Goal: Task Accomplishment & Management: Manage account settings

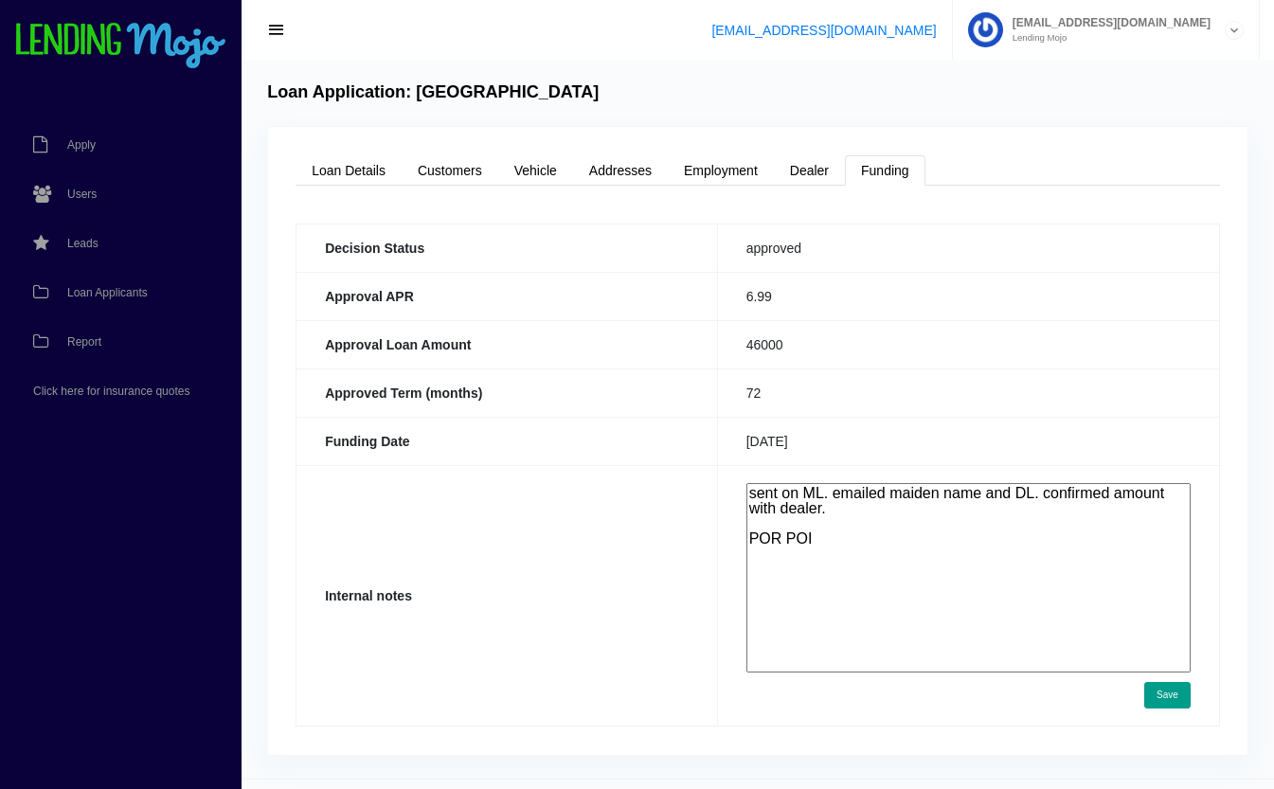
click at [941, 581] on textarea "sent on ML. emailed maiden name and DL. confirmed amount with dealer. POR POI" at bounding box center [968, 577] width 444 height 189
type textarea "sent on ML. emailed maiden name and DL. confirmed amount with dealer. POR POI I…"
click at [1158, 690] on button "Save" at bounding box center [1167, 695] width 46 height 27
click at [1157, 689] on button "Save" at bounding box center [1167, 695] width 46 height 27
click at [1169, 691] on button "Save" at bounding box center [1167, 695] width 46 height 27
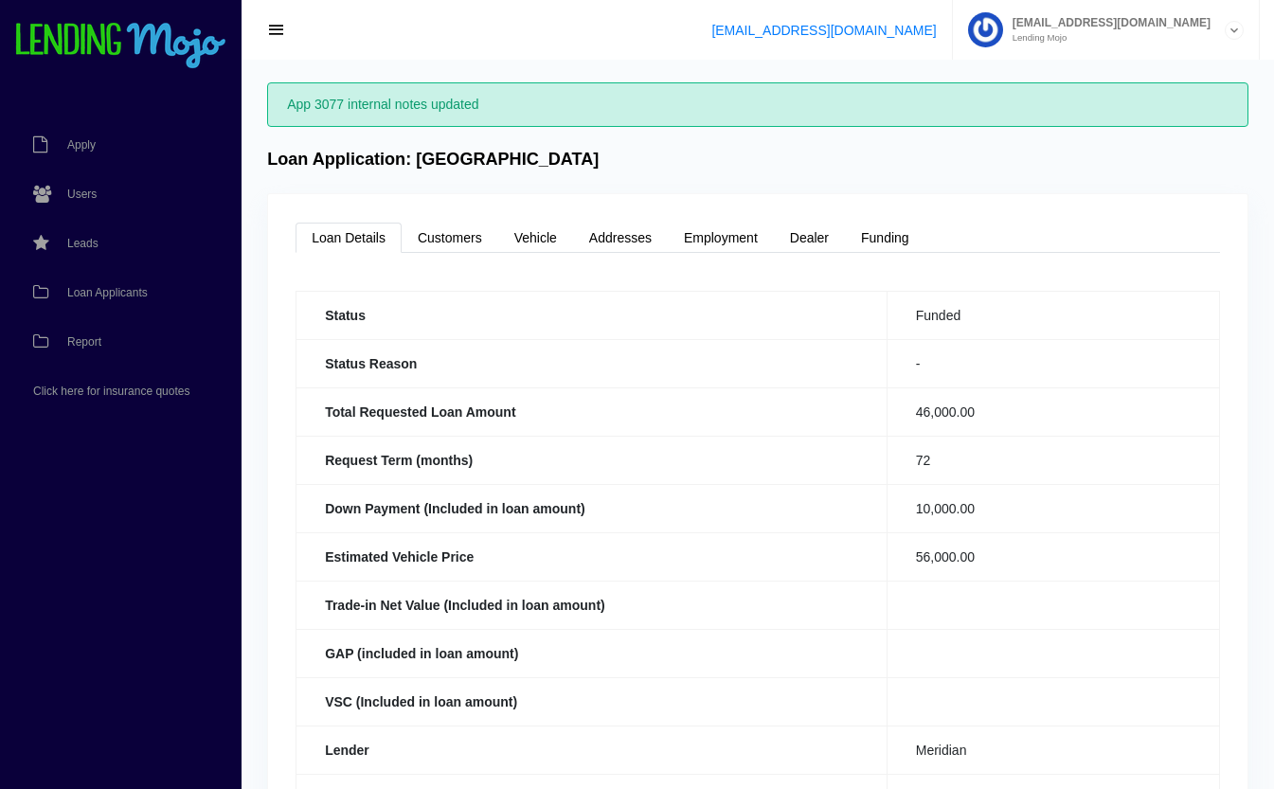
click at [1097, 572] on td "56,000.00" at bounding box center [1053, 556] width 332 height 48
click at [92, 290] on span "Loan Applicants" at bounding box center [107, 292] width 81 height 11
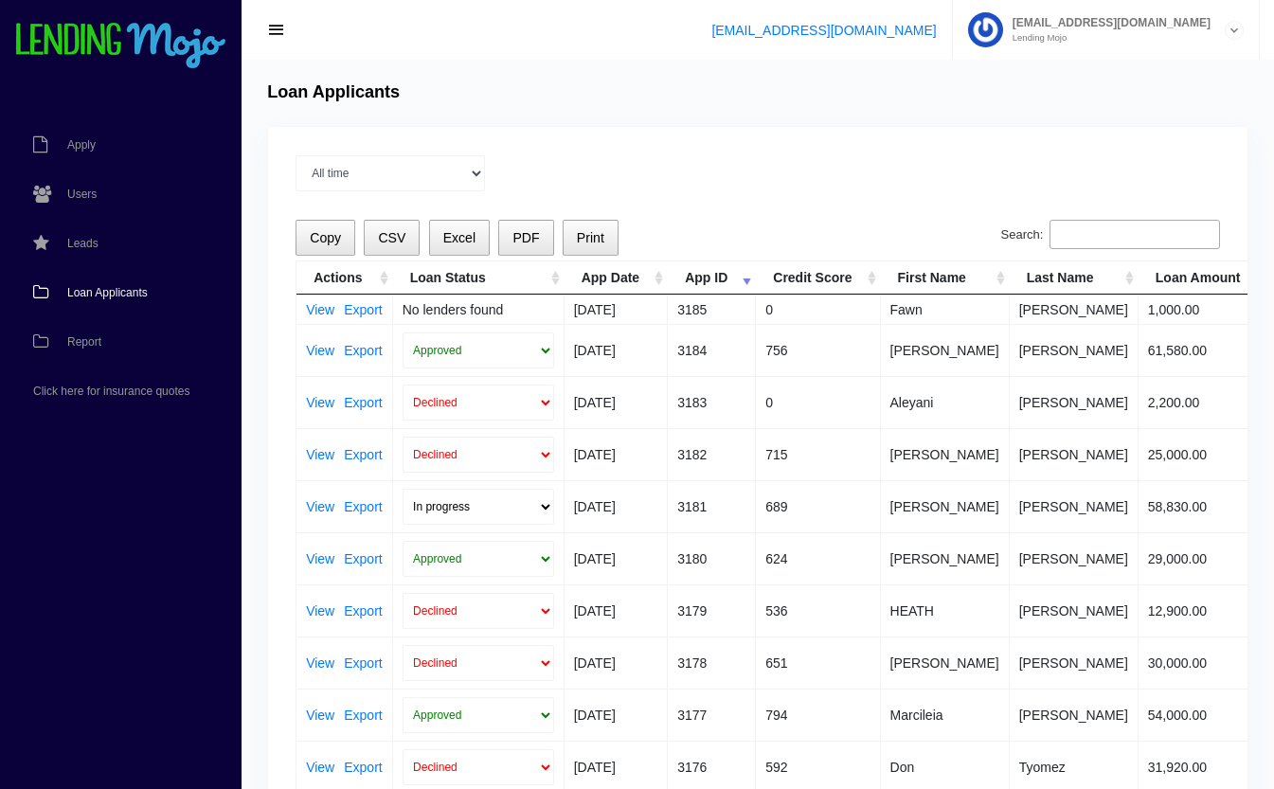
click at [1087, 236] on input "Search:" at bounding box center [1135, 235] width 171 height 30
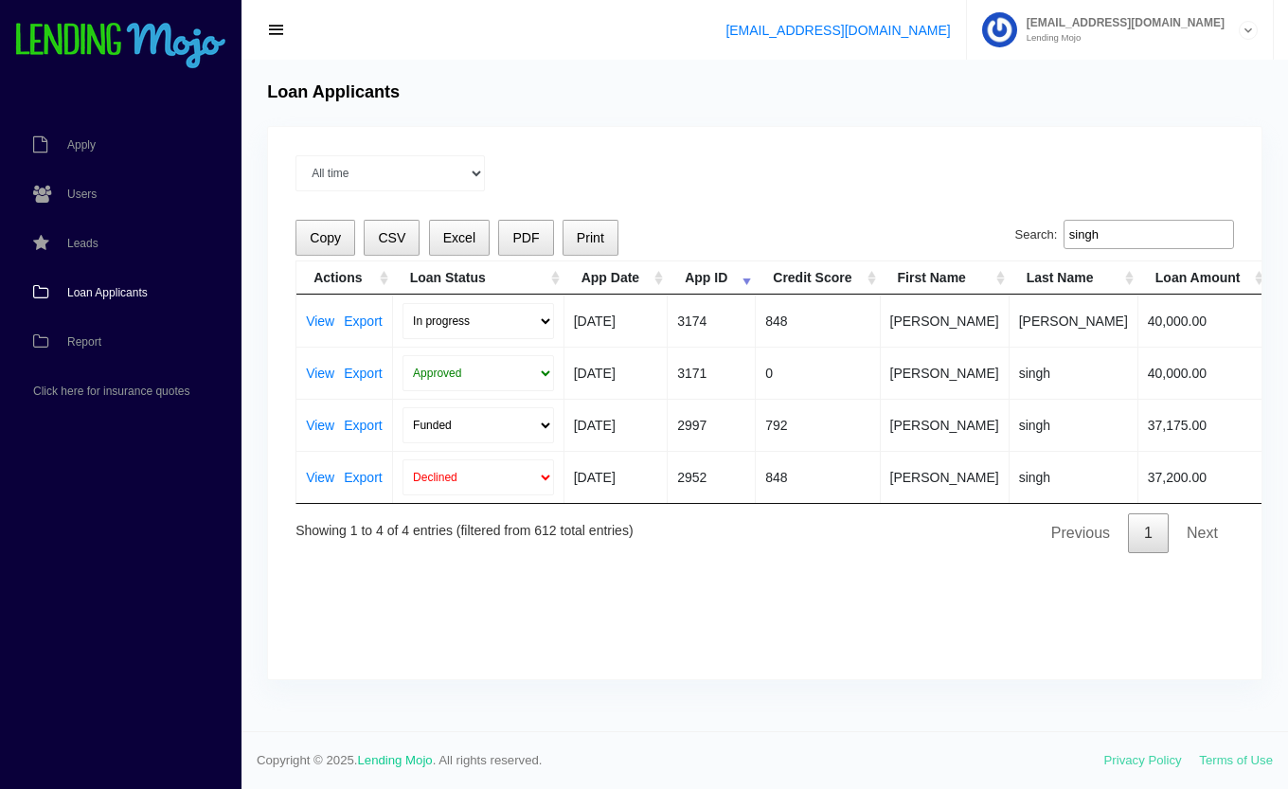
type input "singh"
click at [474, 369] on select "Approved In Progress Funded Did not fund Declined" at bounding box center [479, 373] width 152 height 36
select select "in_progress"
click at [403, 355] on select "Approved In Progress Funded Did not fund Declined" at bounding box center [479, 373] width 152 height 36
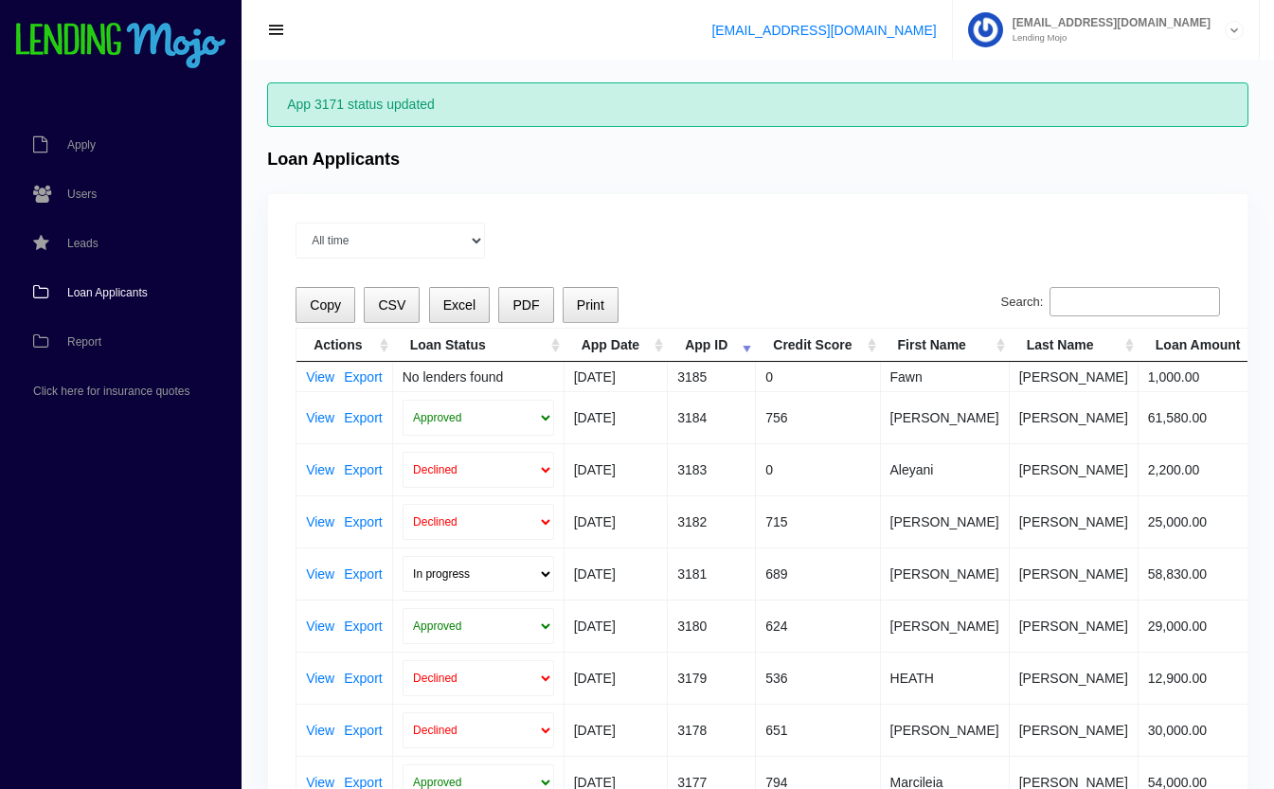
click at [1113, 300] on input "Search:" at bounding box center [1135, 302] width 171 height 30
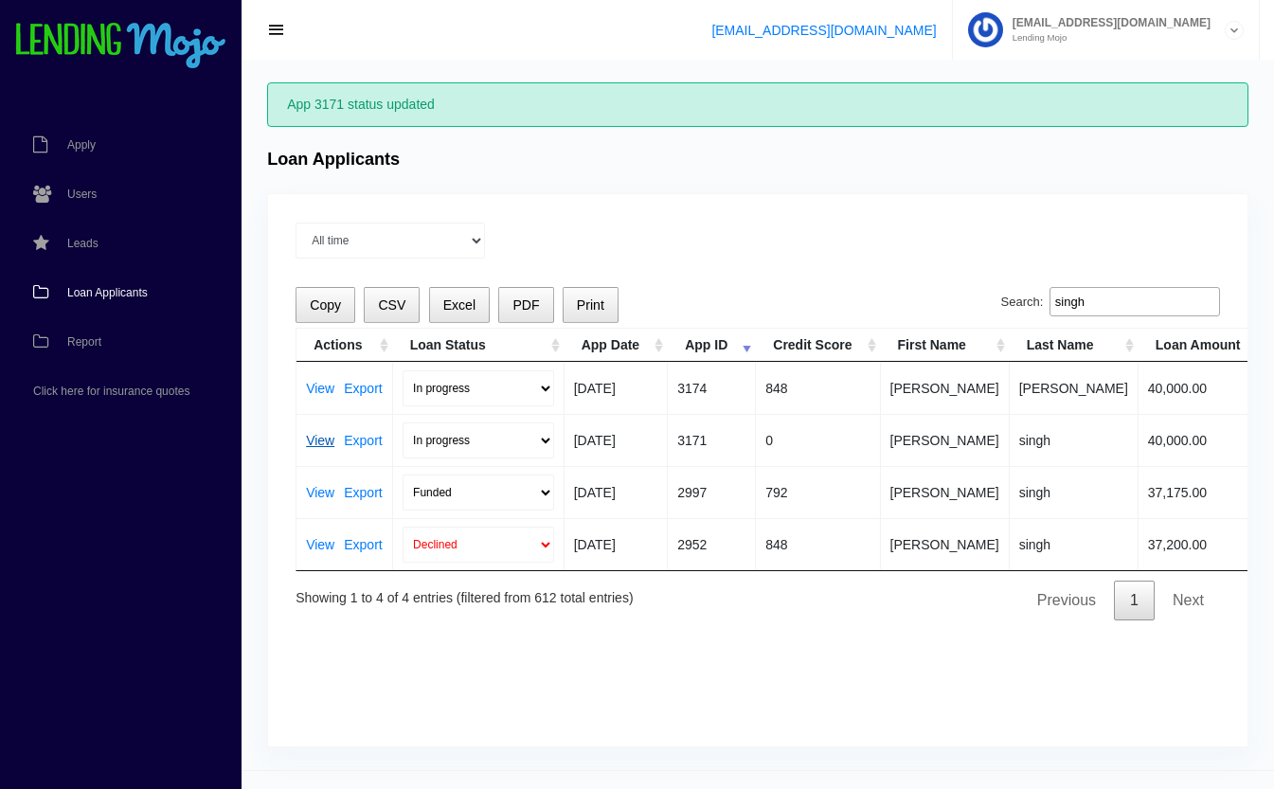
type input "singh"
click at [319, 441] on link "View" at bounding box center [320, 440] width 28 height 13
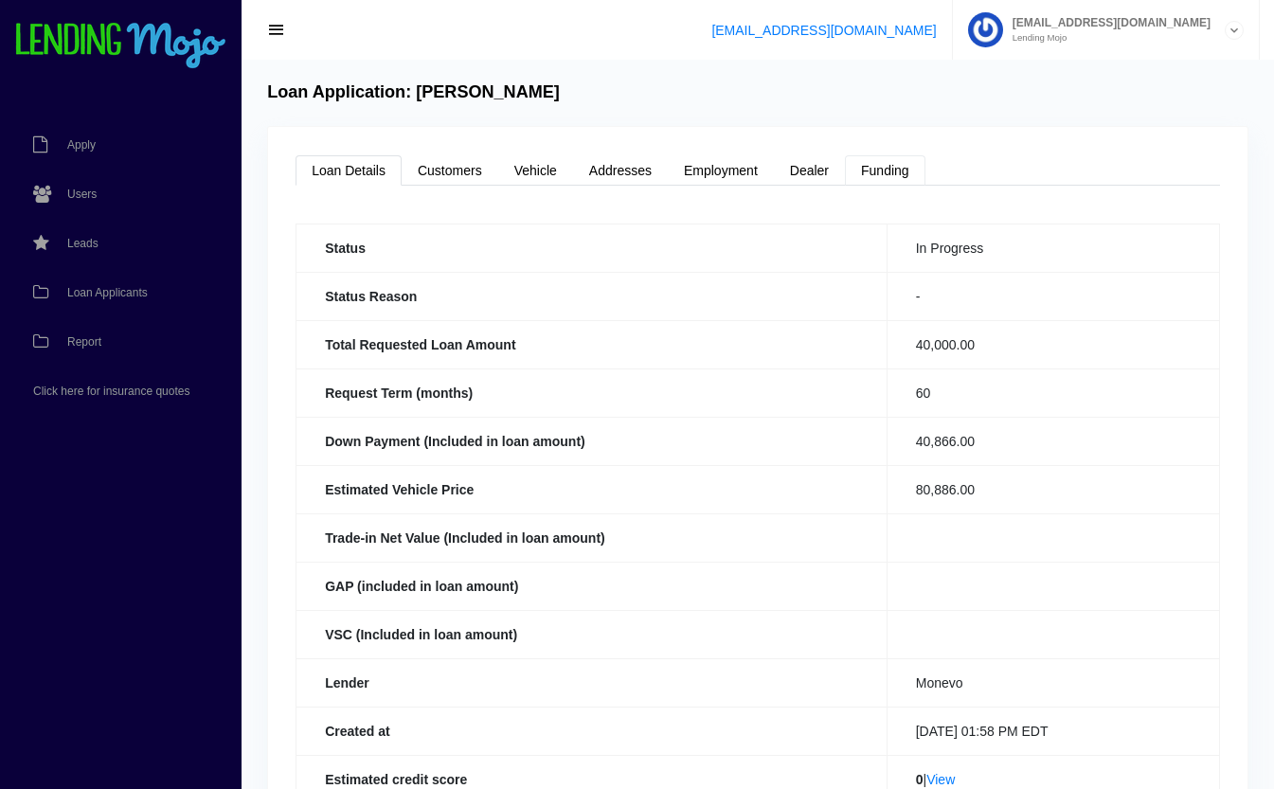
click at [890, 164] on link "Funding" at bounding box center [885, 170] width 81 height 30
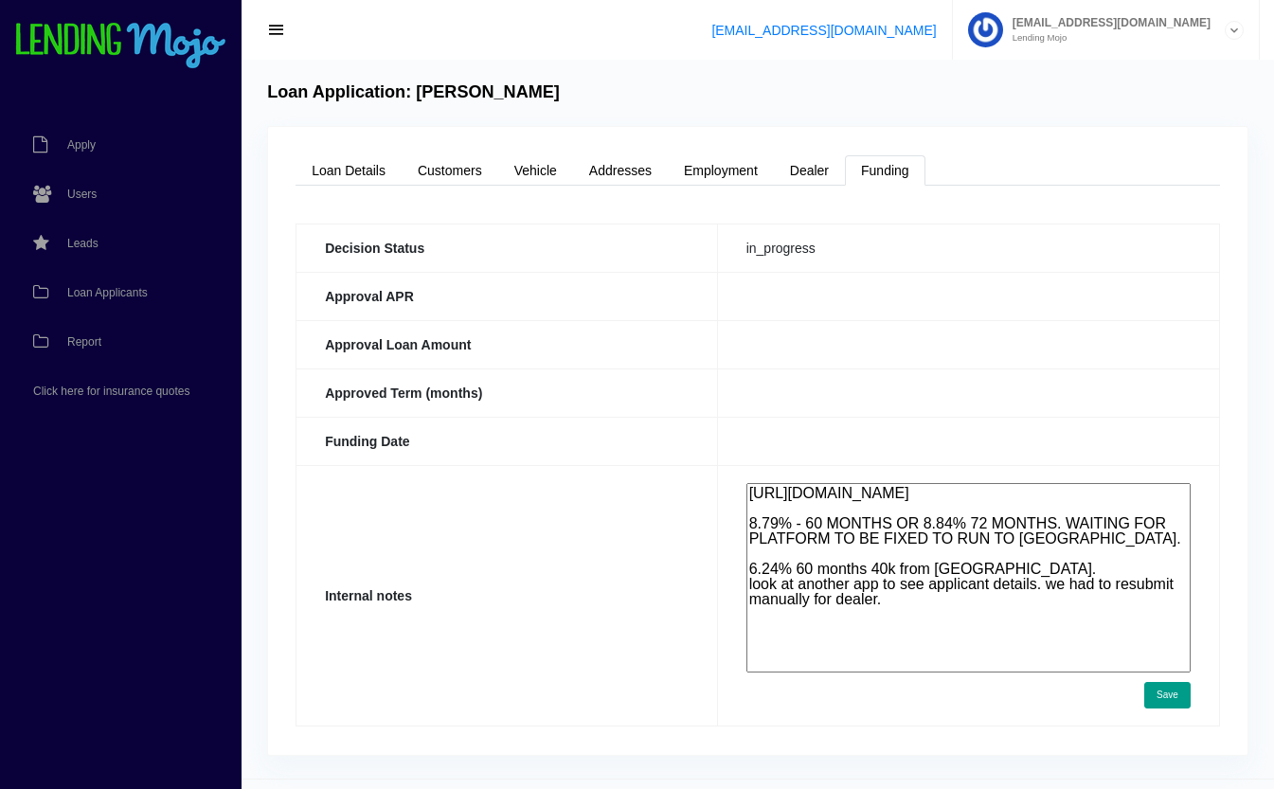
click at [989, 627] on textarea "https://app.monevo.us/result/bb1682a85e8ed5ef8ed5e038a6bf133c 8.79% - 60 MONTHS…" at bounding box center [968, 577] width 444 height 189
click at [1074, 601] on textarea "https://app.monevo.us/result/bb1682a85e8ed5ef8ed5e038a6bf133c 8.79% - 60 MONTHS…" at bounding box center [968, 577] width 444 height 189
click at [1069, 612] on textarea "https://app.monevo.us/result/bb1682a85e8ed5ef8ed5e038a6bf133c 8.79% - 60 MONTHS…" at bounding box center [968, 577] width 444 height 189
type textarea "https://app.monevo.us/result/bb1682a85e8ed5ef8ed5e038a6bf133c 8.79% - 60 MONTHS…"
click at [1166, 696] on button "Save" at bounding box center [1167, 695] width 46 height 27
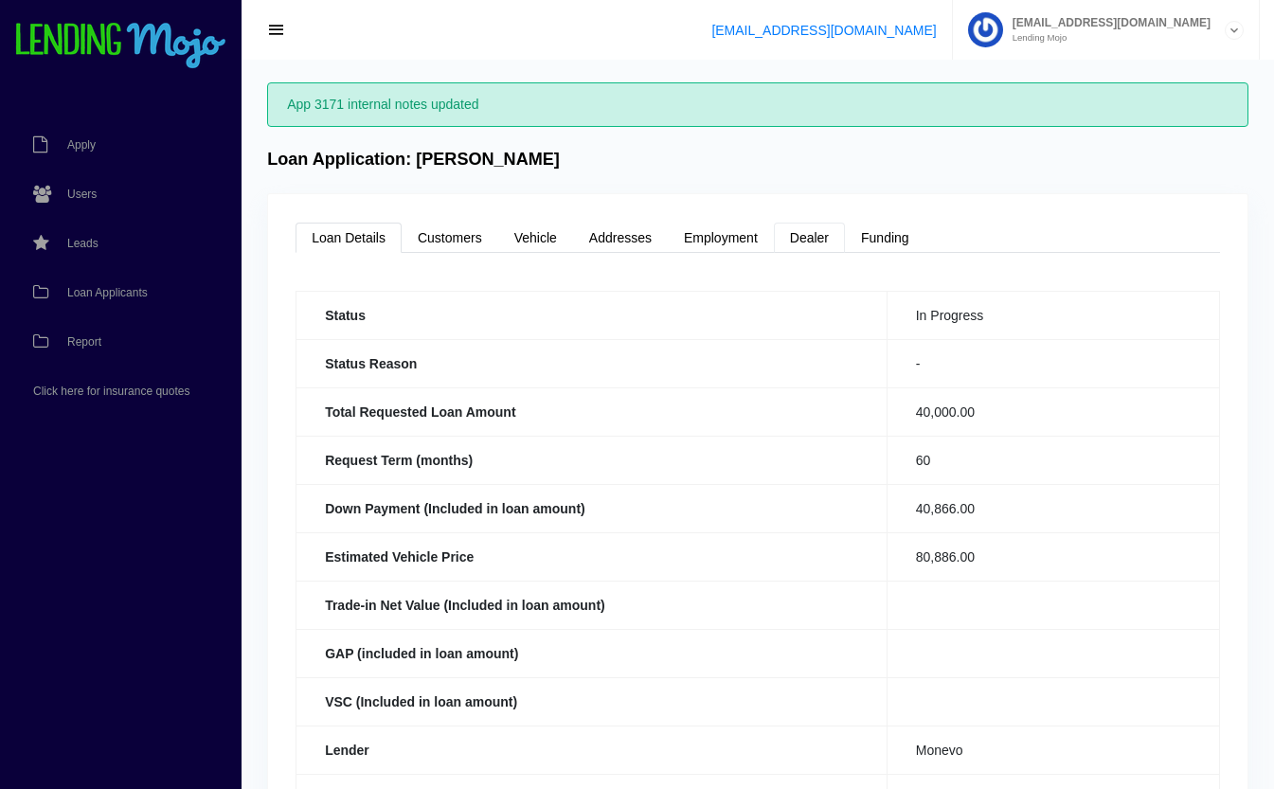
click at [817, 247] on link "Dealer" at bounding box center [809, 238] width 71 height 30
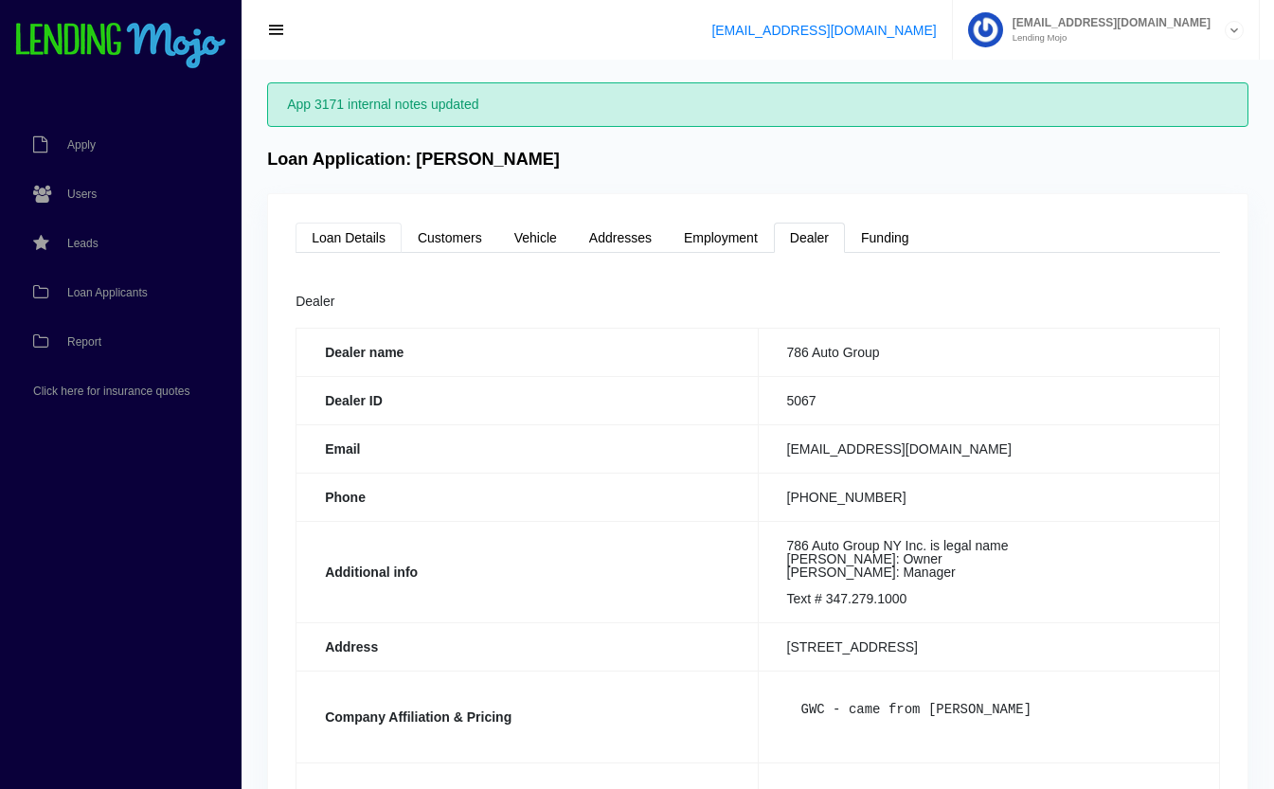
click at [367, 248] on link "Loan Details" at bounding box center [349, 238] width 106 height 30
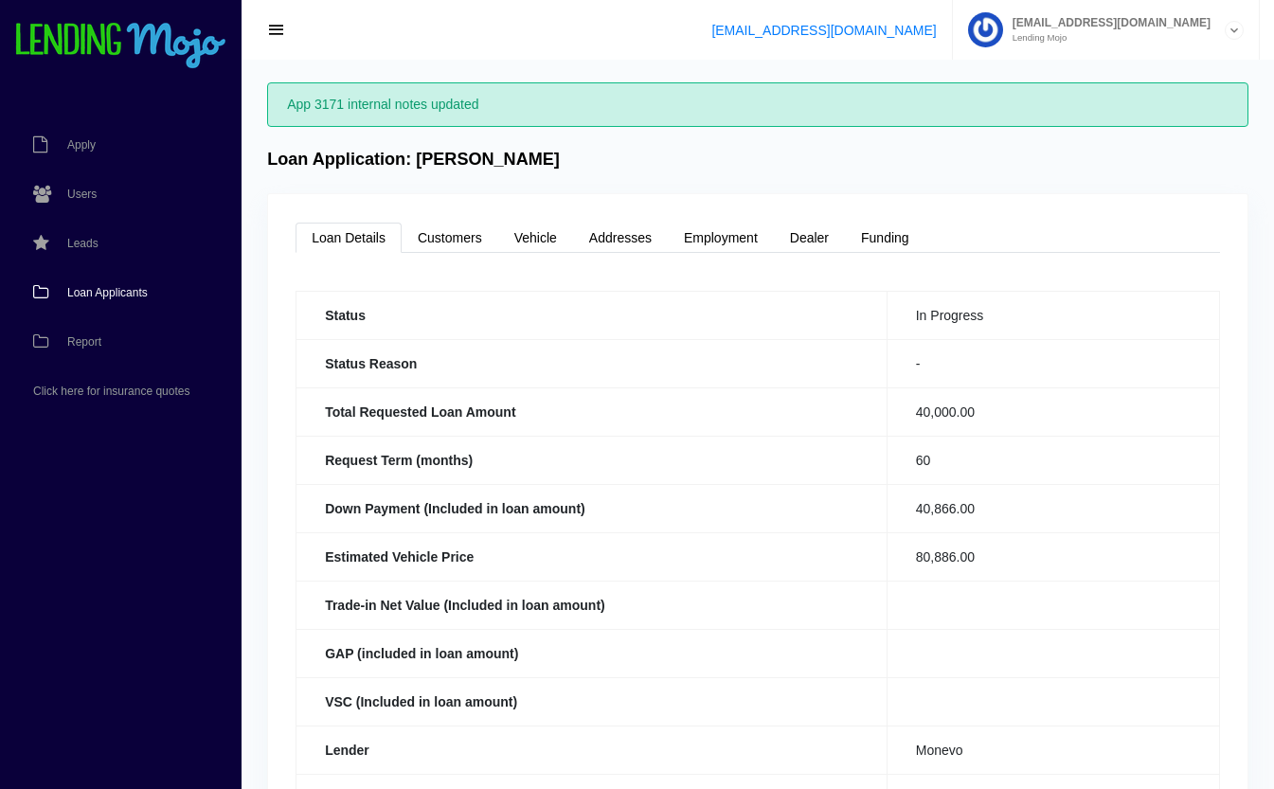
click at [125, 288] on span "Loan Applicants" at bounding box center [107, 292] width 81 height 11
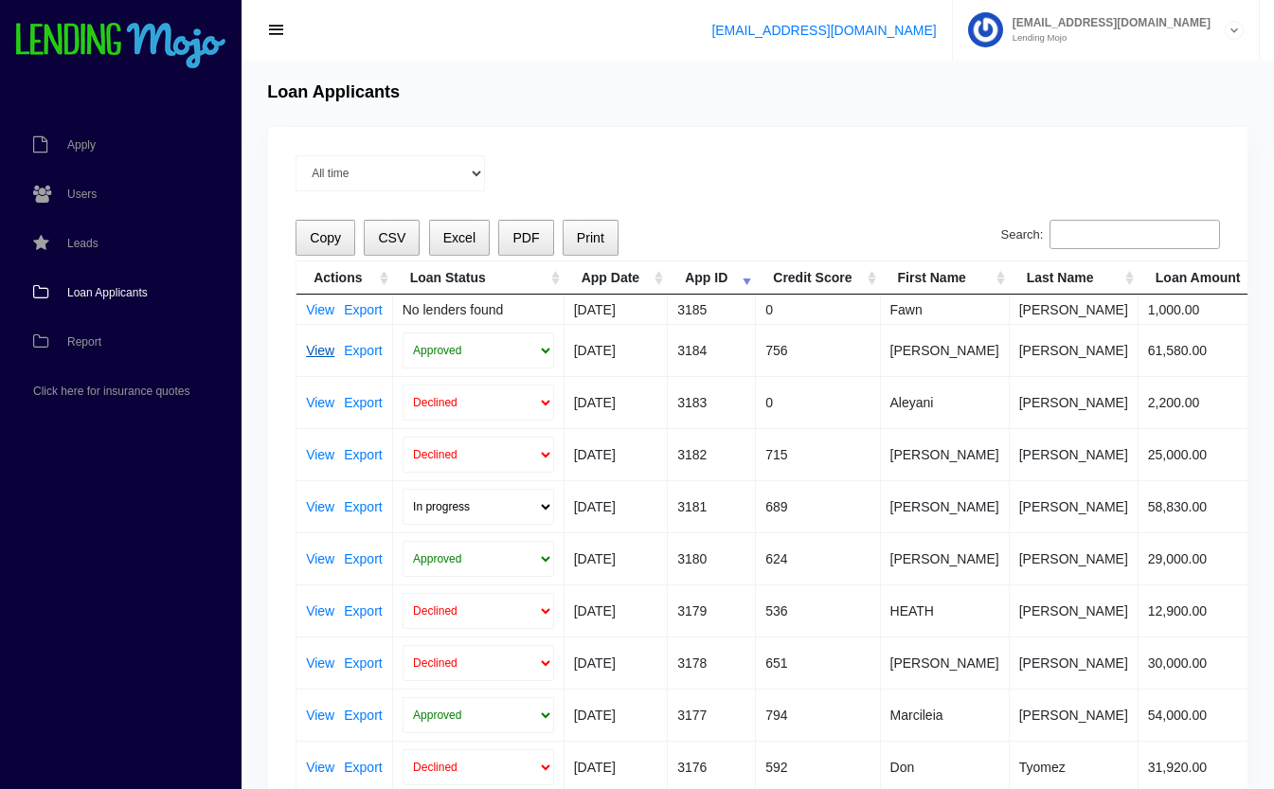
click at [322, 348] on link "View" at bounding box center [320, 350] width 28 height 13
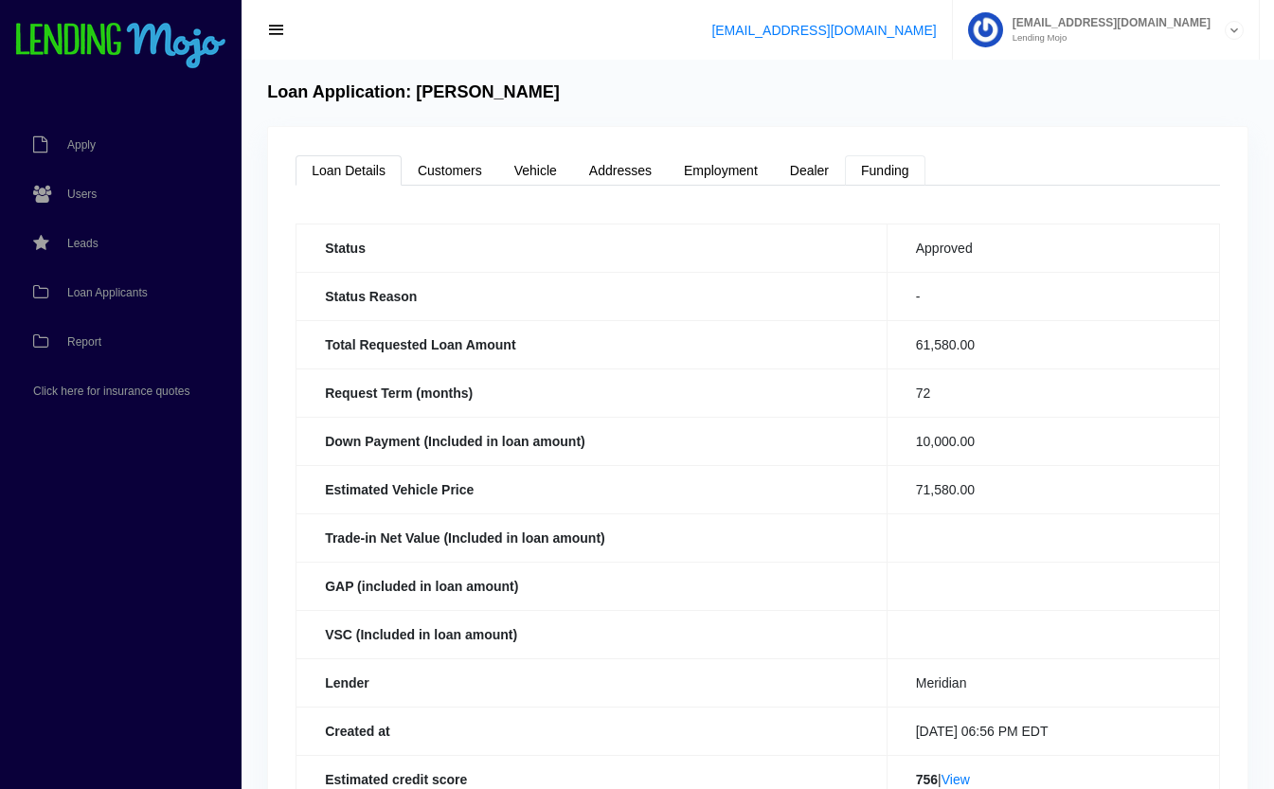
click at [880, 167] on link "Funding" at bounding box center [885, 170] width 81 height 30
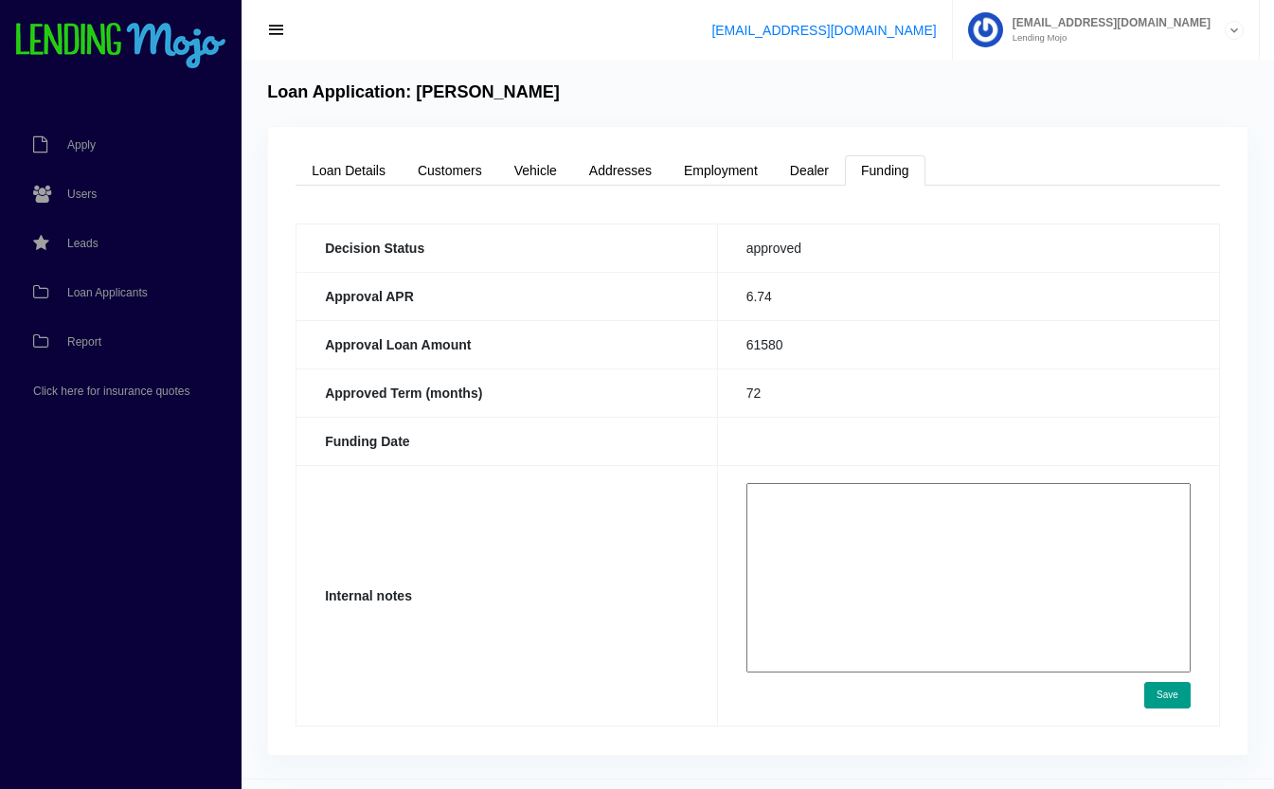
click at [864, 487] on textarea at bounding box center [968, 577] width 444 height 189
type textarea "need to send back of DL to jennifer"
click at [1173, 694] on button "Save" at bounding box center [1167, 695] width 46 height 27
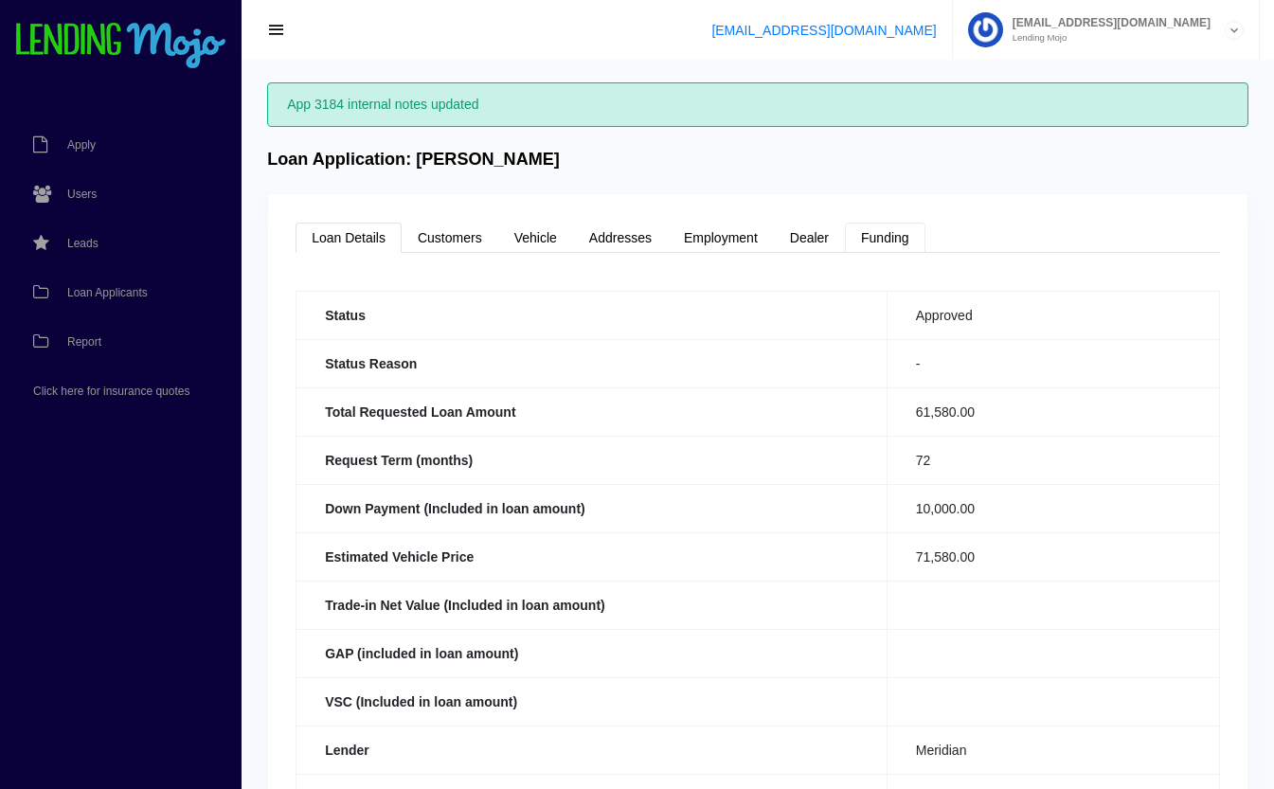
click at [882, 228] on link "Funding" at bounding box center [885, 238] width 81 height 30
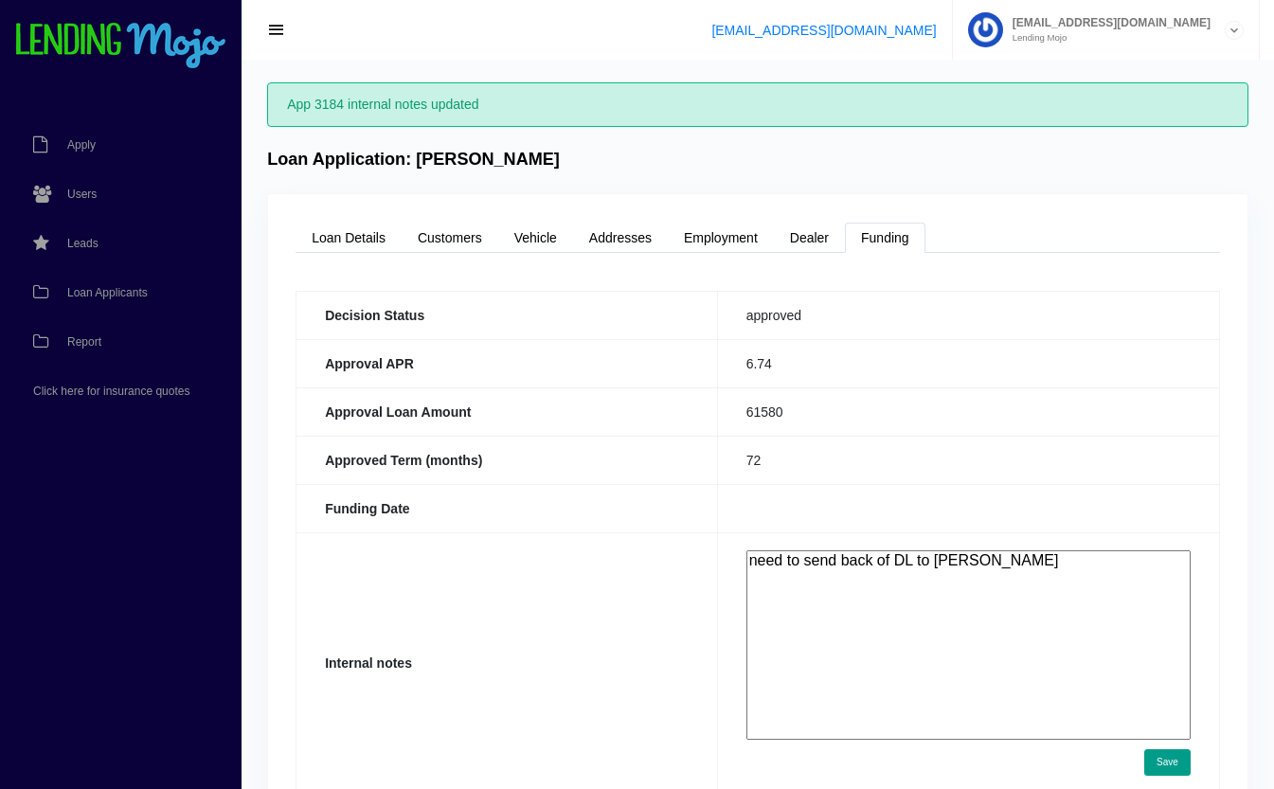
click at [1107, 588] on textarea "need to send back of DL to [PERSON_NAME]" at bounding box center [968, 644] width 444 height 189
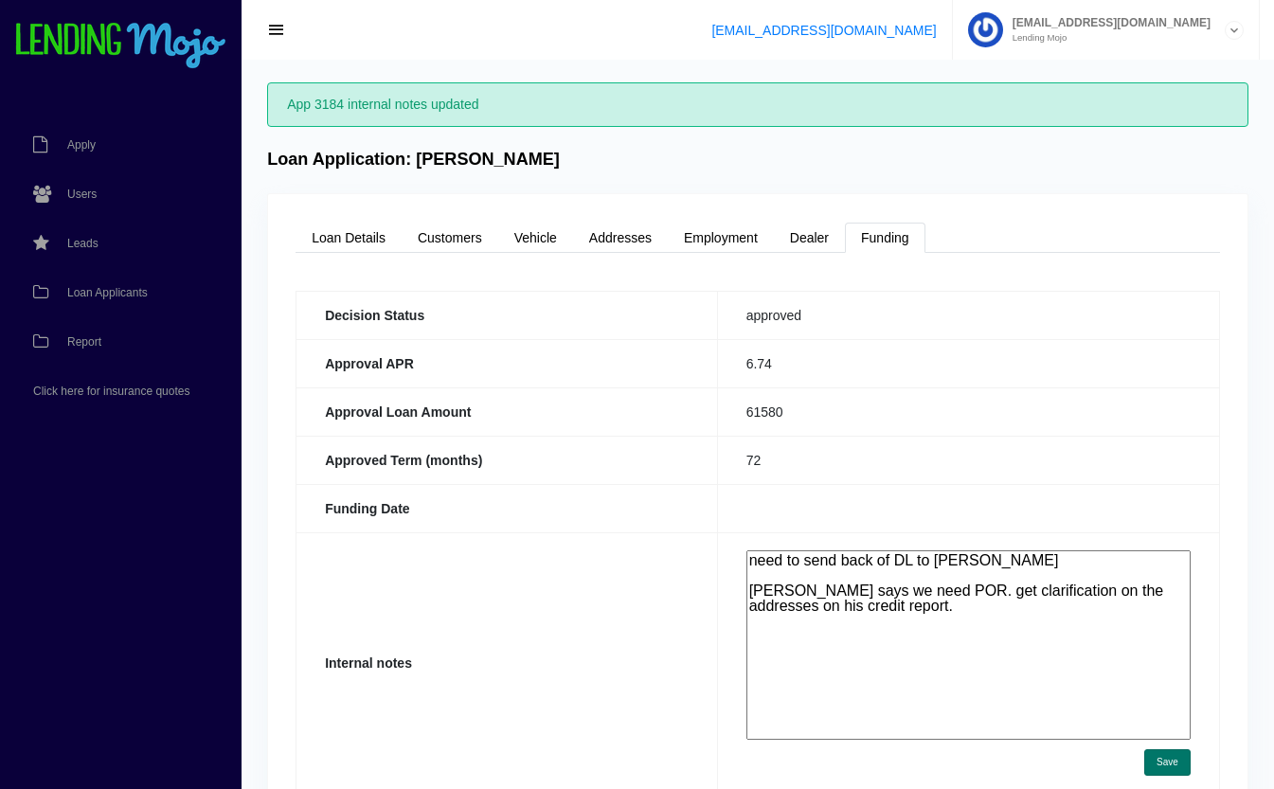
type textarea "need to send back of DL to [PERSON_NAME] [PERSON_NAME] says we need POR. get cl…"
click at [1173, 765] on button "Save" at bounding box center [1167, 762] width 46 height 27
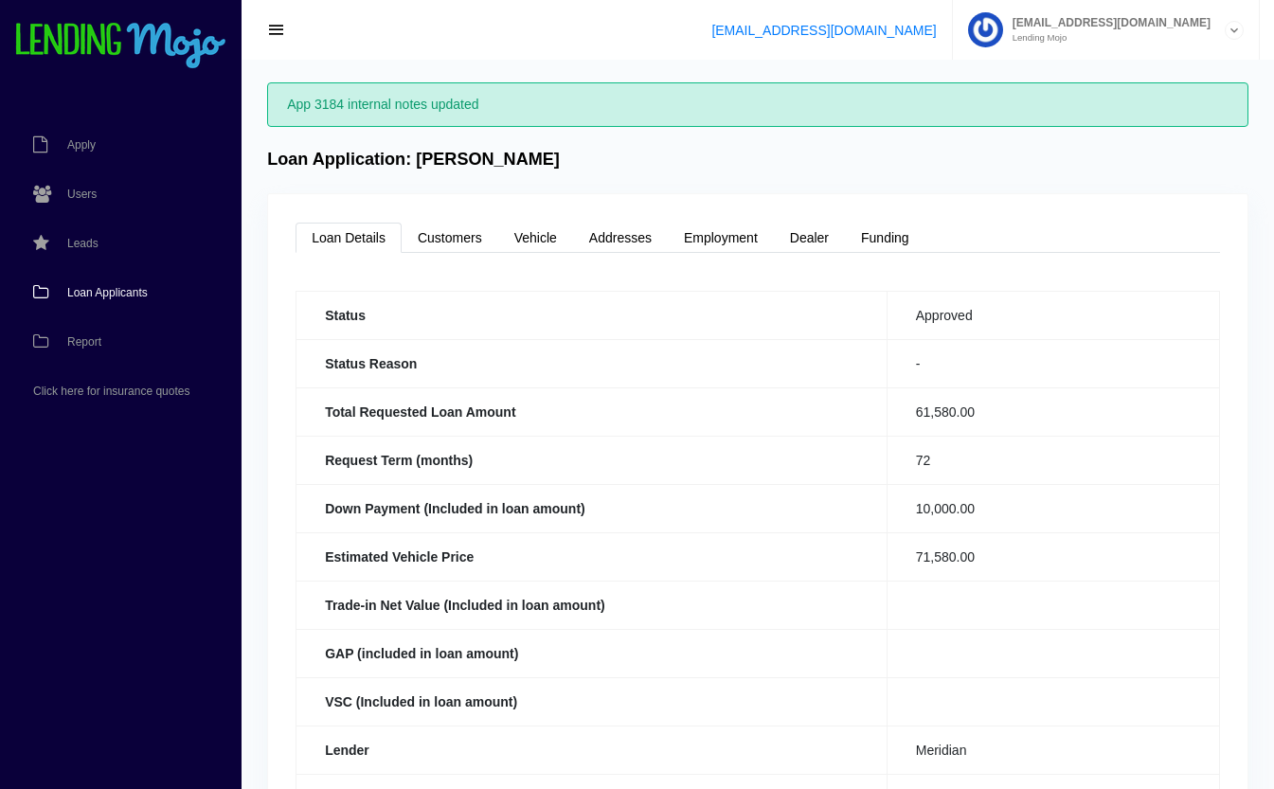
click at [95, 294] on span "Loan Applicants" at bounding box center [107, 292] width 81 height 11
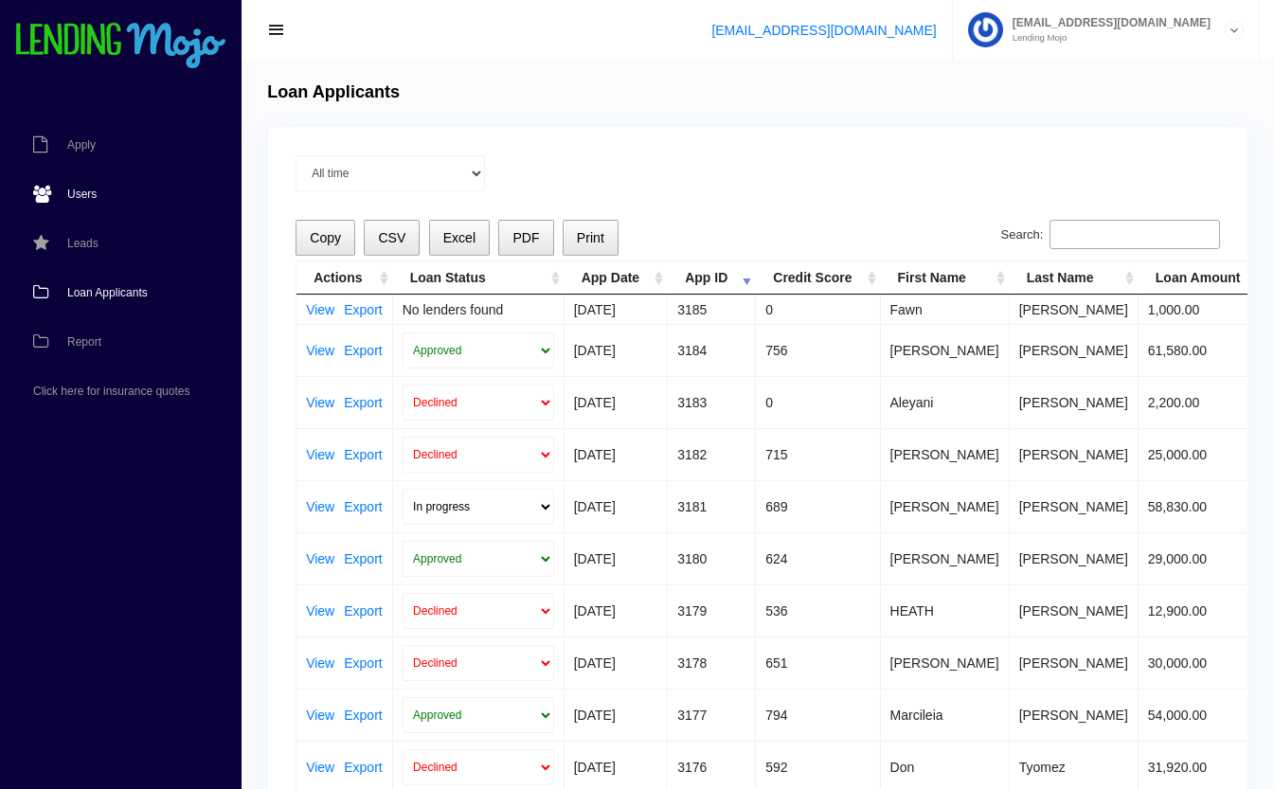
click at [86, 190] on span "Users" at bounding box center [81, 194] width 29 height 11
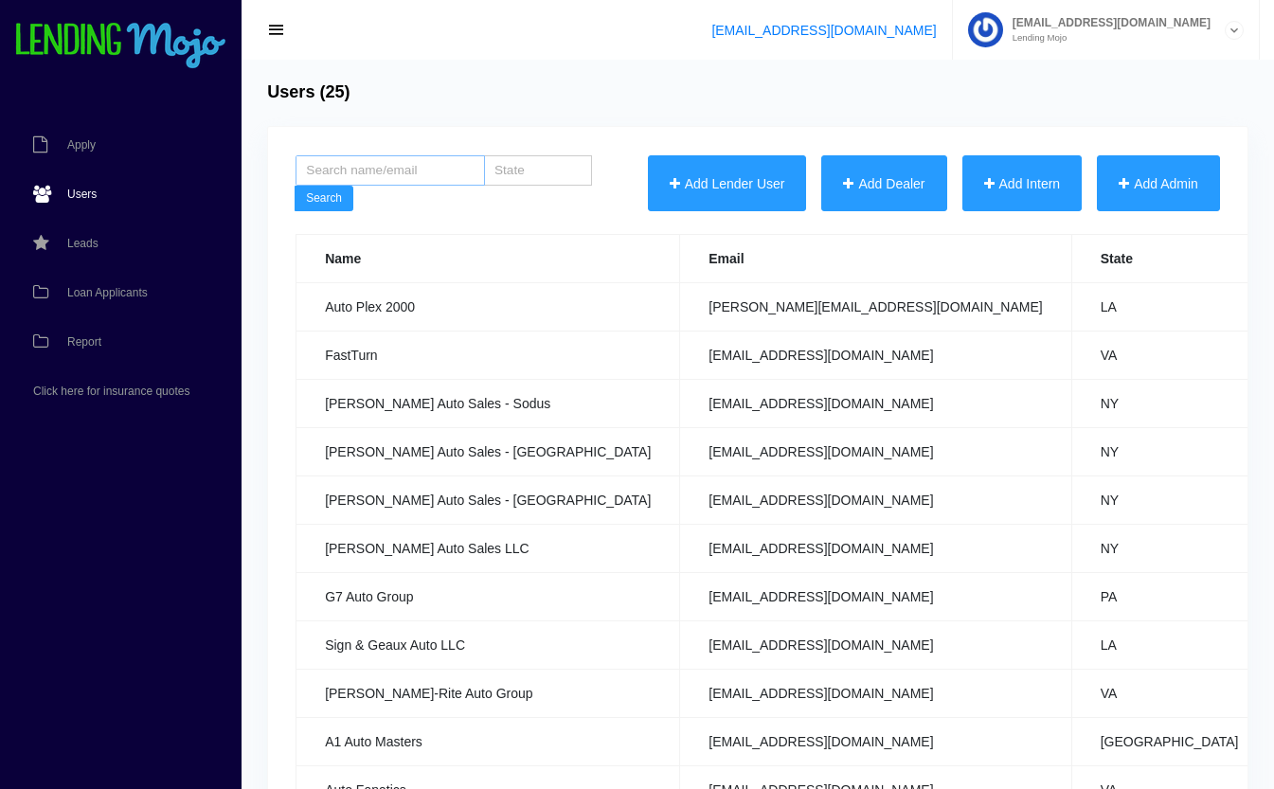
click at [385, 161] on input "search" at bounding box center [390, 170] width 189 height 30
type input "metairie"
click at [337, 206] on button "Search" at bounding box center [324, 199] width 59 height 27
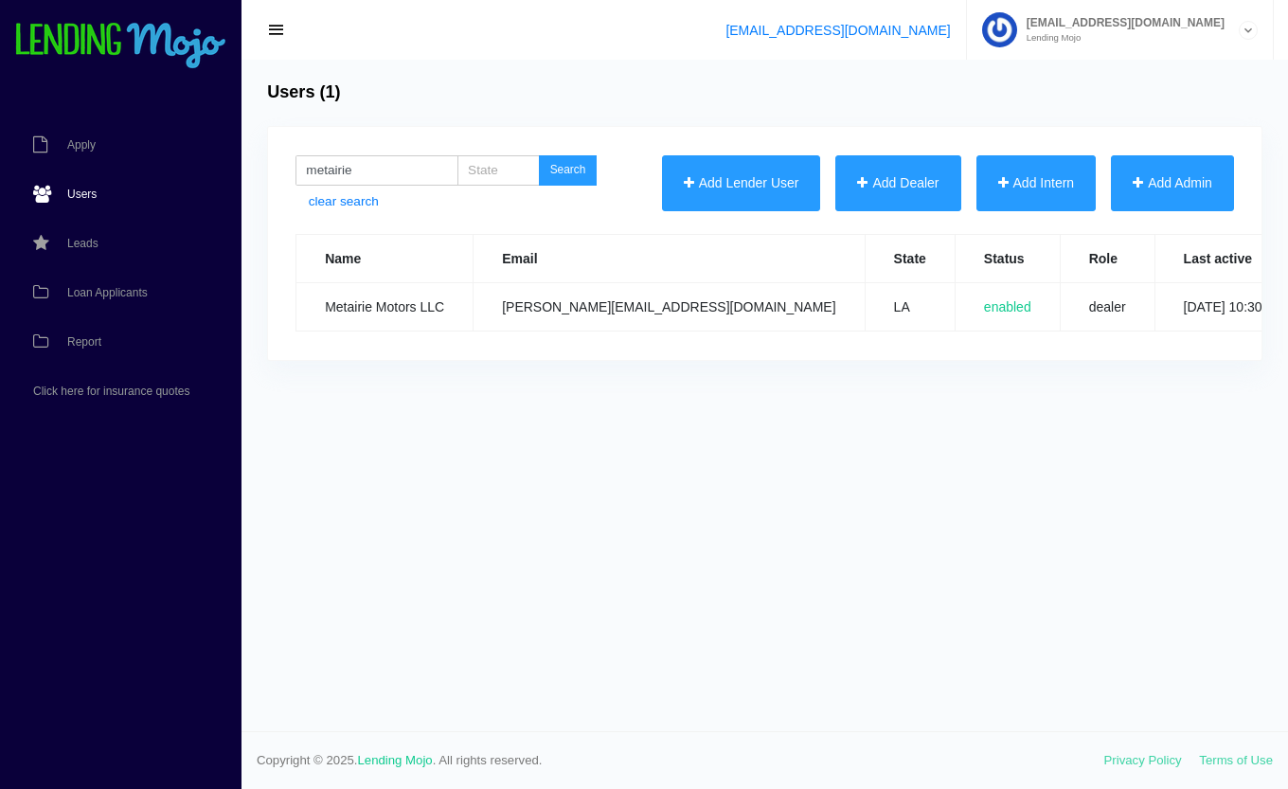
scroll to position [0, 371]
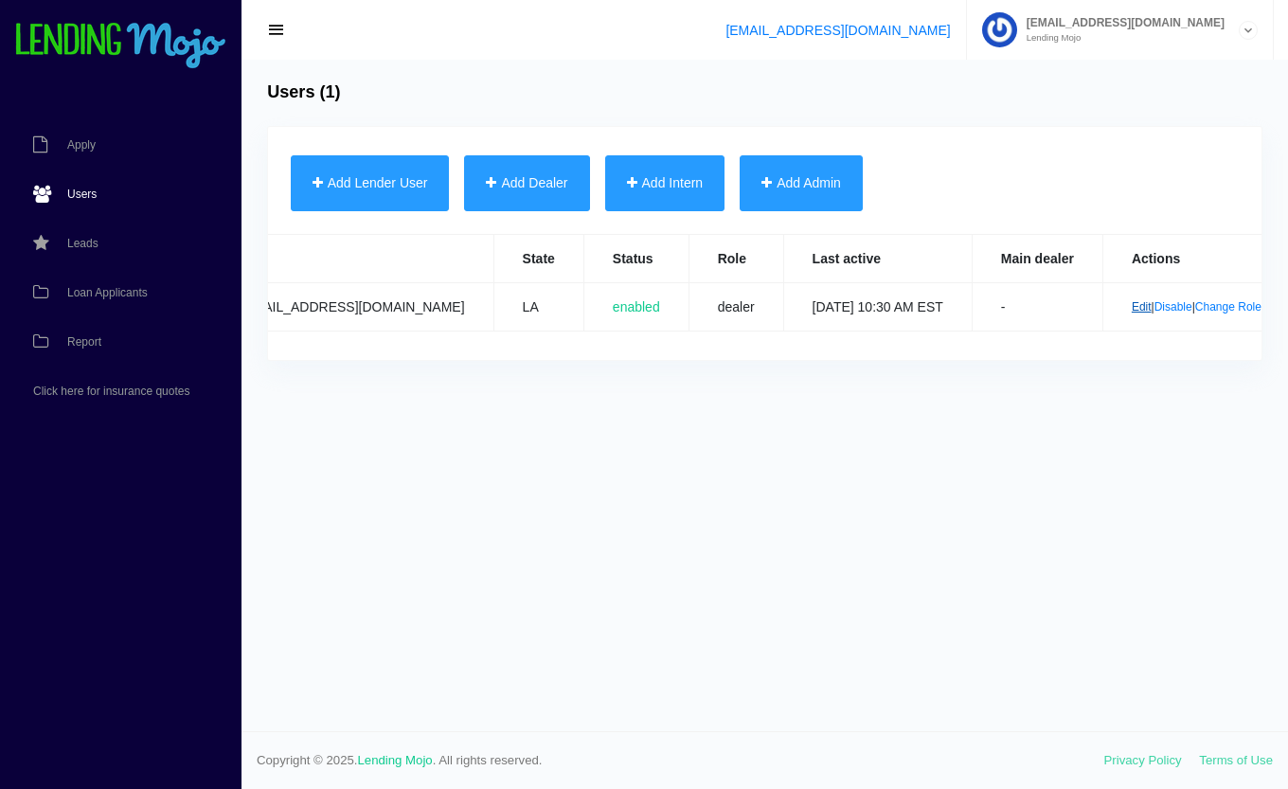
click at [1132, 310] on link "Edit" at bounding box center [1142, 306] width 20 height 13
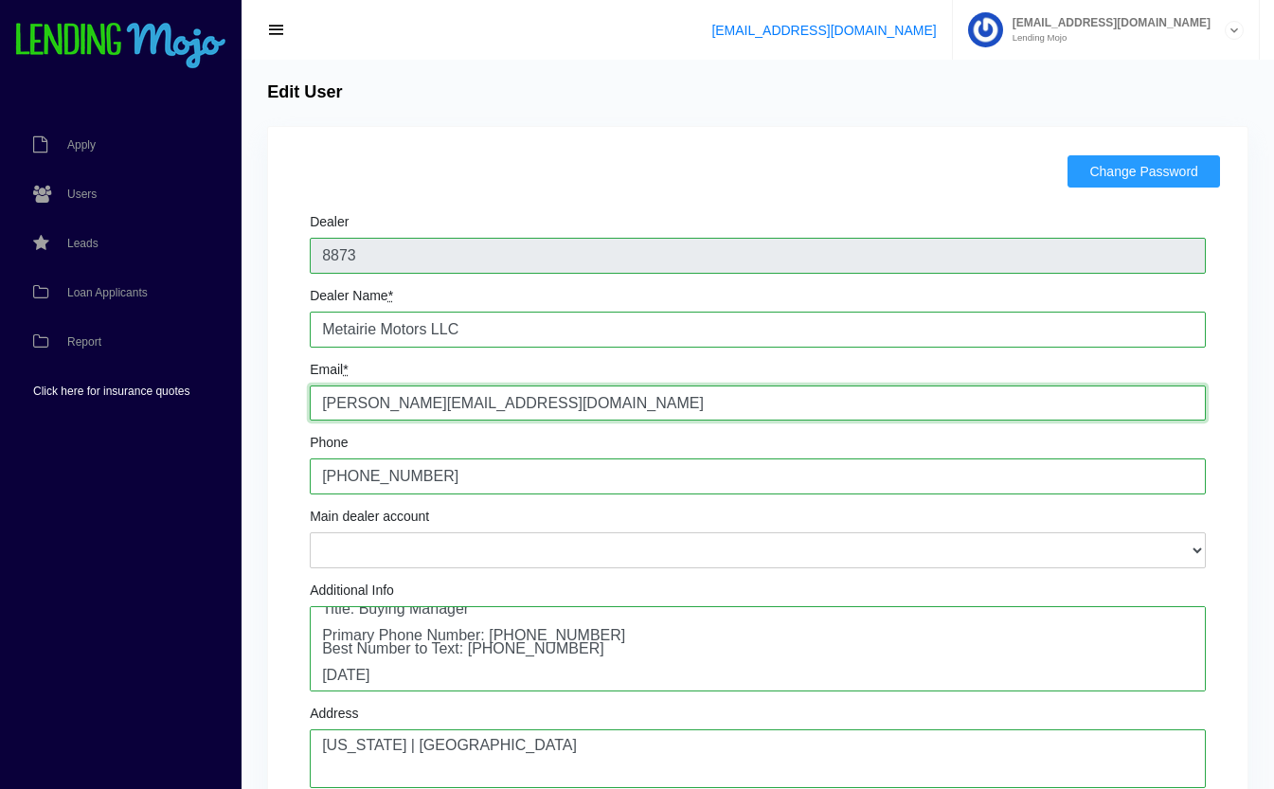
drag, startPoint x: 557, startPoint y: 399, endPoint x: 196, endPoint y: 394, distance: 360.9
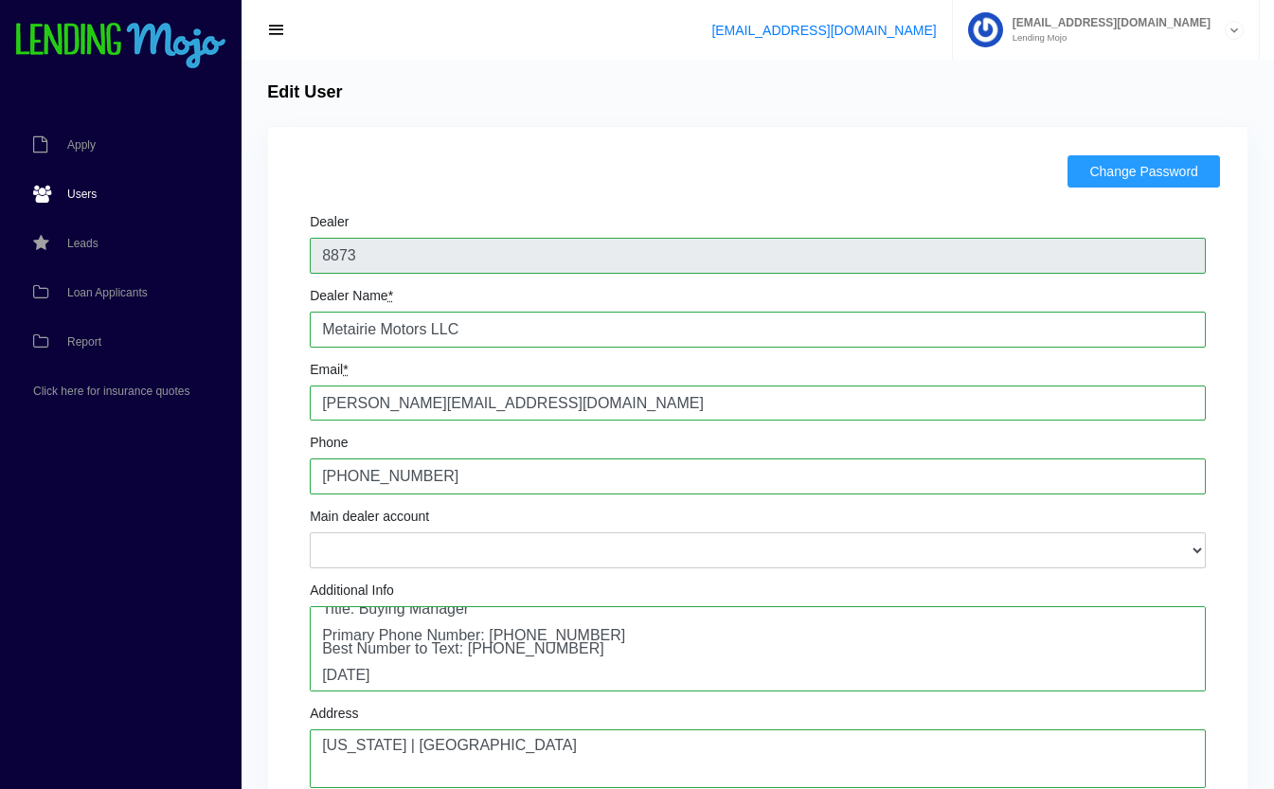
click at [77, 192] on span "Users" at bounding box center [81, 194] width 29 height 11
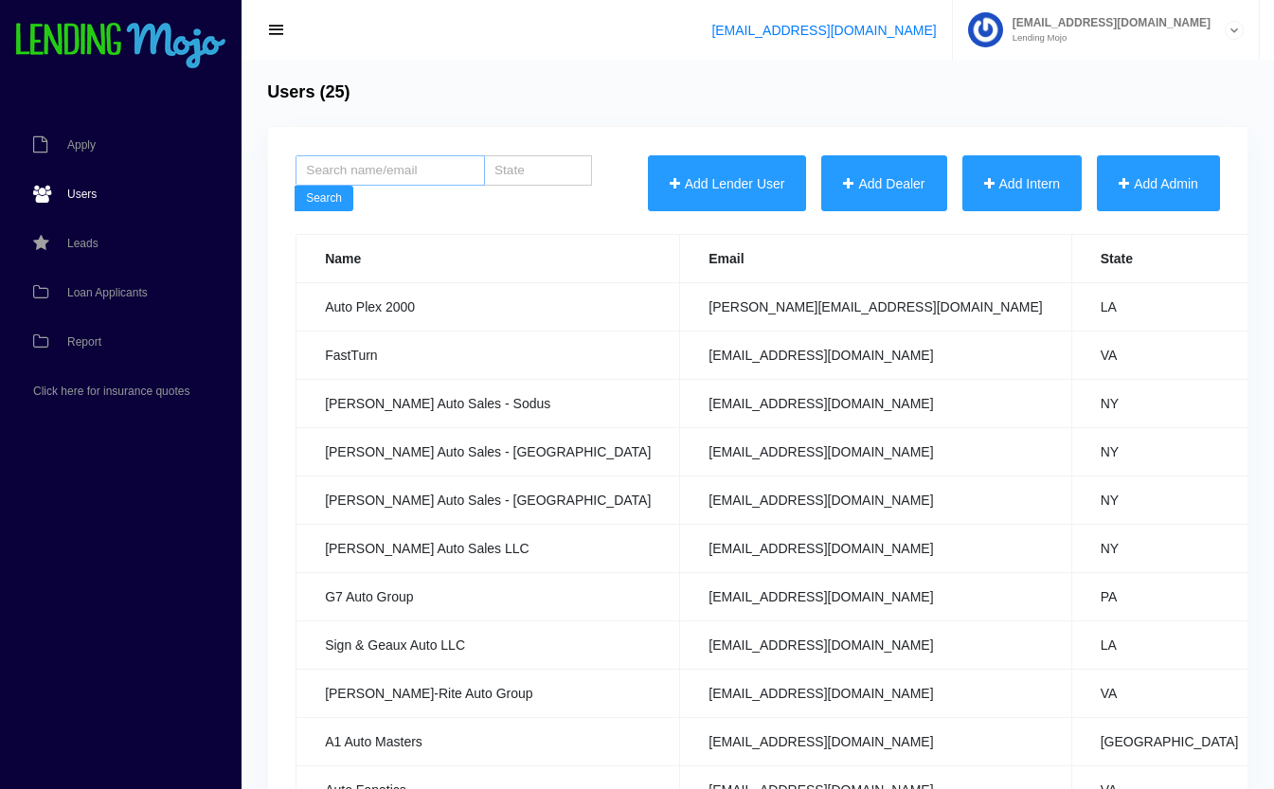
click at [416, 171] on input "search" at bounding box center [390, 170] width 189 height 30
type input "meta"
click at [295, 186] on button "Search" at bounding box center [324, 199] width 59 height 27
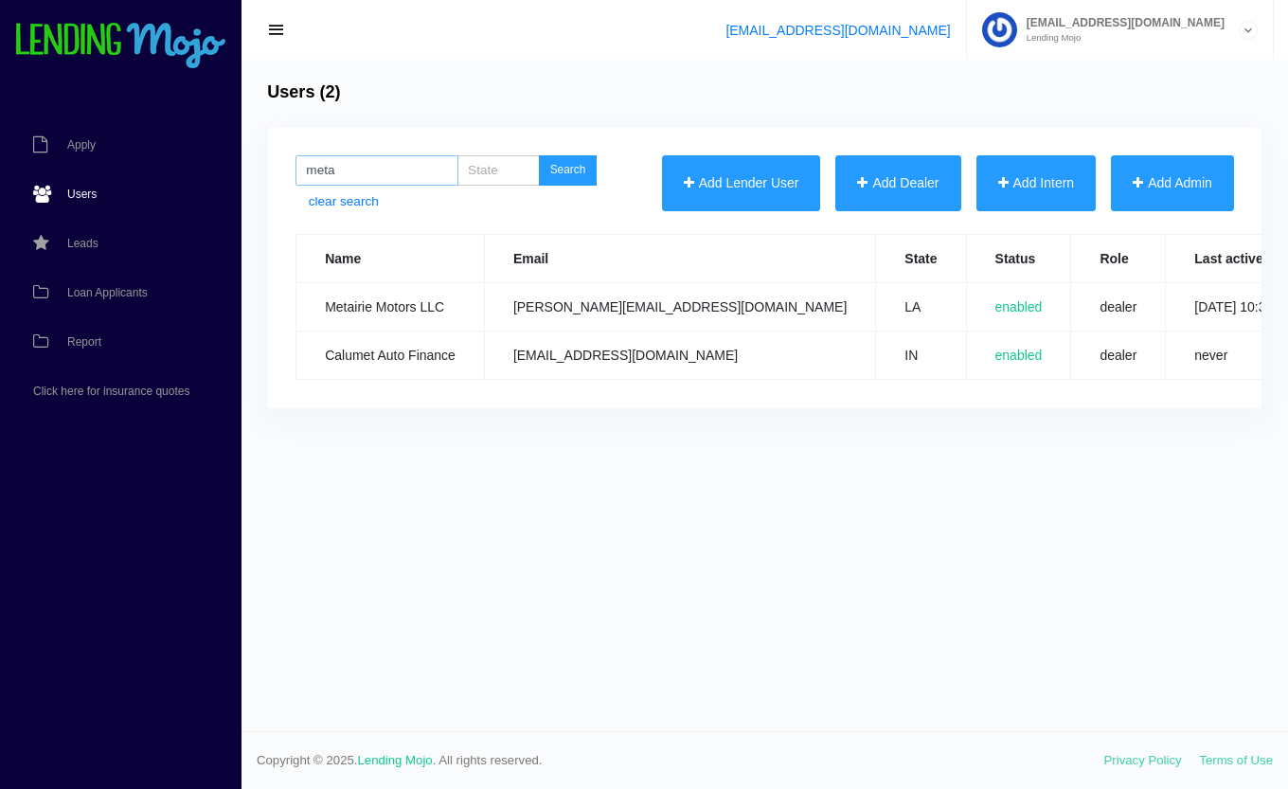
drag, startPoint x: 380, startPoint y: 180, endPoint x: 280, endPoint y: 167, distance: 100.3
click at [280, 167] on div "meta Search clear search Add Lender User Add Dealer Add Intern Add Admin Change…" at bounding box center [765, 268] width 994 height 282
click at [330, 127] on div "meta Search clear search Add Lender User Add Dealer Add Intern Add Admin Change…" at bounding box center [765, 268] width 994 height 282
click at [373, 176] on input "meta" at bounding box center [377, 170] width 163 height 30
click at [408, 103] on div "Users (2) Add Dealer × Dealer ID If left blank, id will be automatically set De…" at bounding box center [765, 396] width 1047 height 672
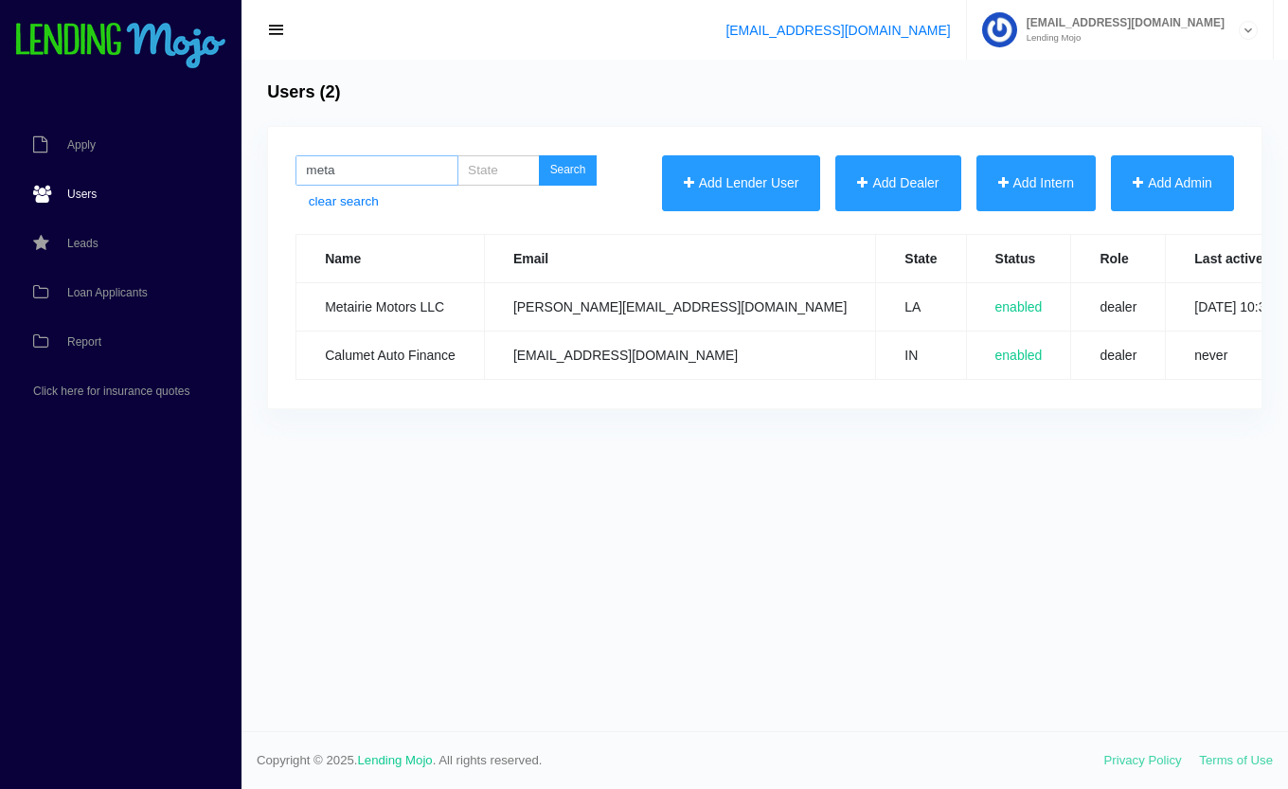
drag, startPoint x: 363, startPoint y: 159, endPoint x: 204, endPoint y: 194, distance: 163.0
click at [204, 194] on div "Apply Users Leads Loan Applicants Report Click here for insurance quotes Users …" at bounding box center [644, 394] width 1288 height 789
type input "ruby"
click at [539, 155] on button "Search" at bounding box center [568, 170] width 59 height 30
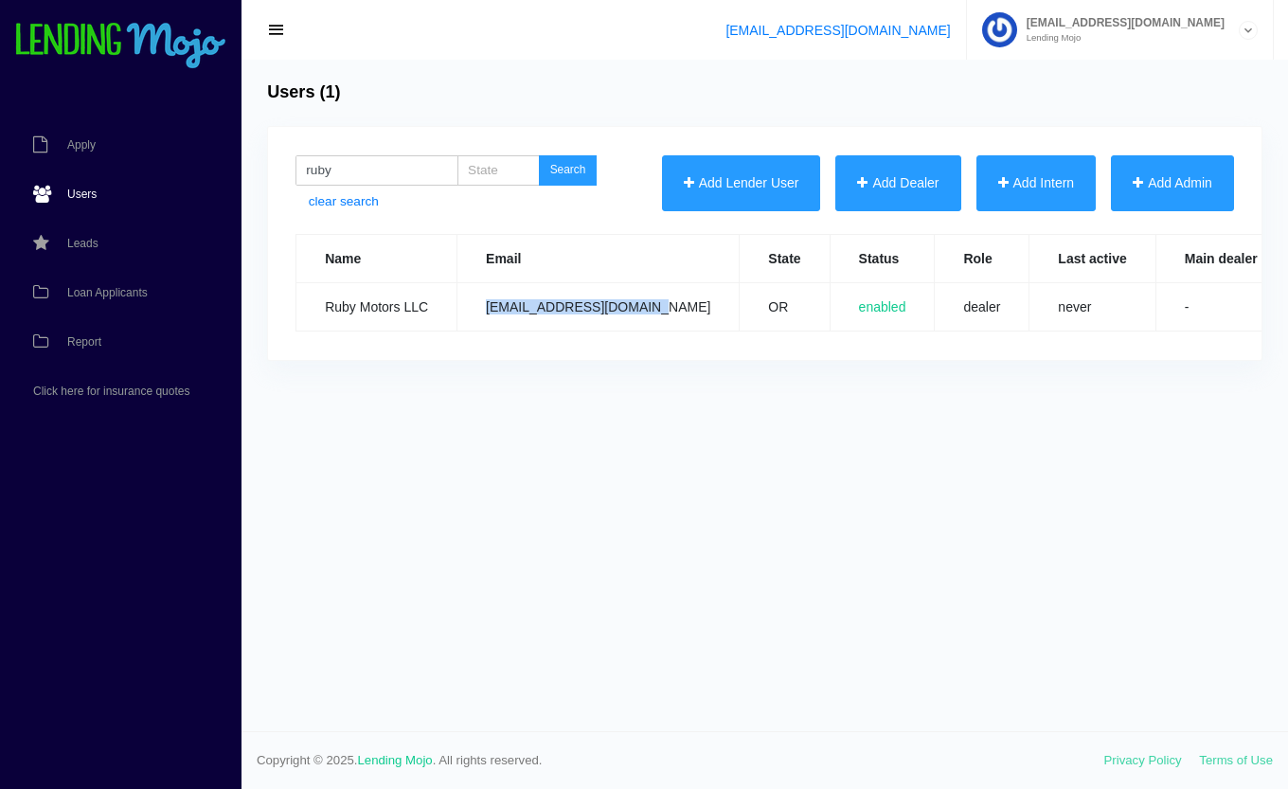
drag, startPoint x: 645, startPoint y: 308, endPoint x: 487, endPoint y: 322, distance: 158.8
click at [487, 322] on td "[EMAIL_ADDRESS][DOMAIN_NAME]" at bounding box center [599, 307] width 282 height 48
copy td "rubymotorsllc@gmail.com"
click at [563, 315] on td "rubymotorsllc@gmail.com" at bounding box center [599, 307] width 282 height 48
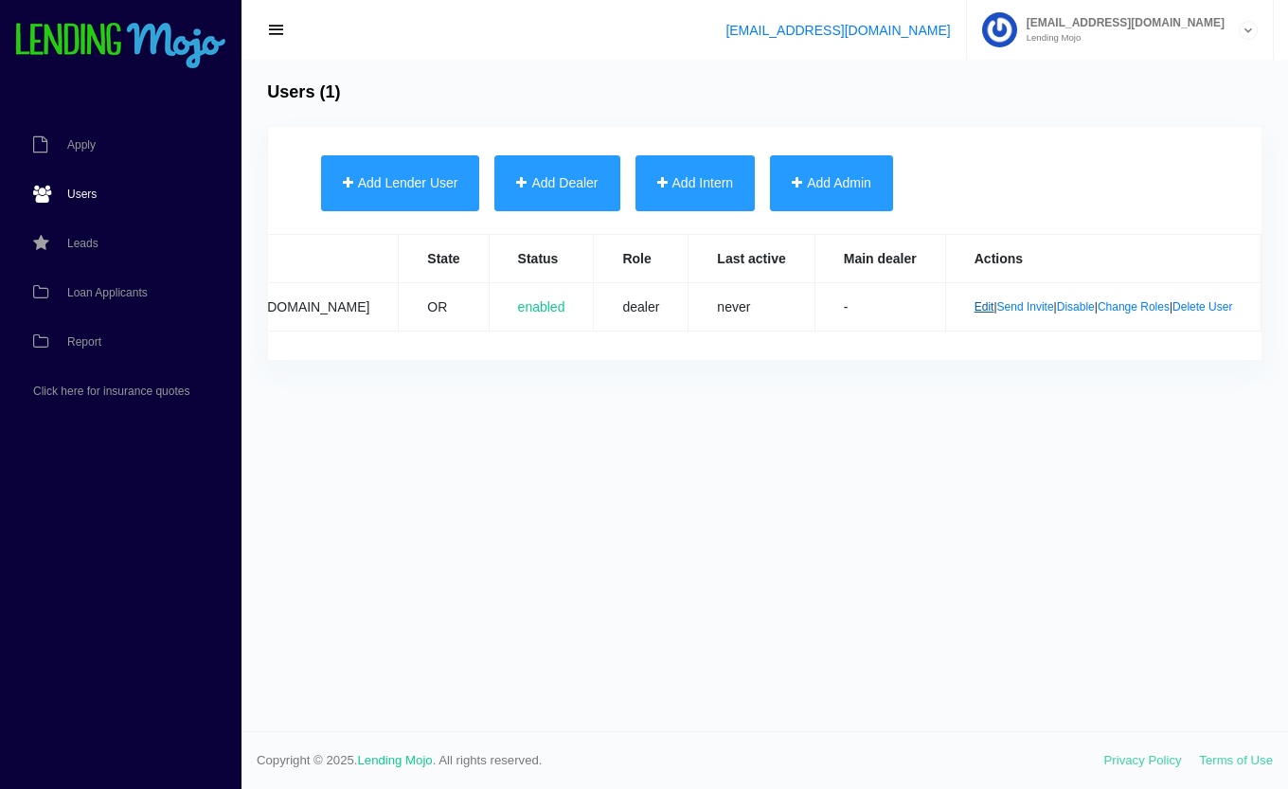
click at [975, 305] on link "Edit" at bounding box center [985, 306] width 20 height 13
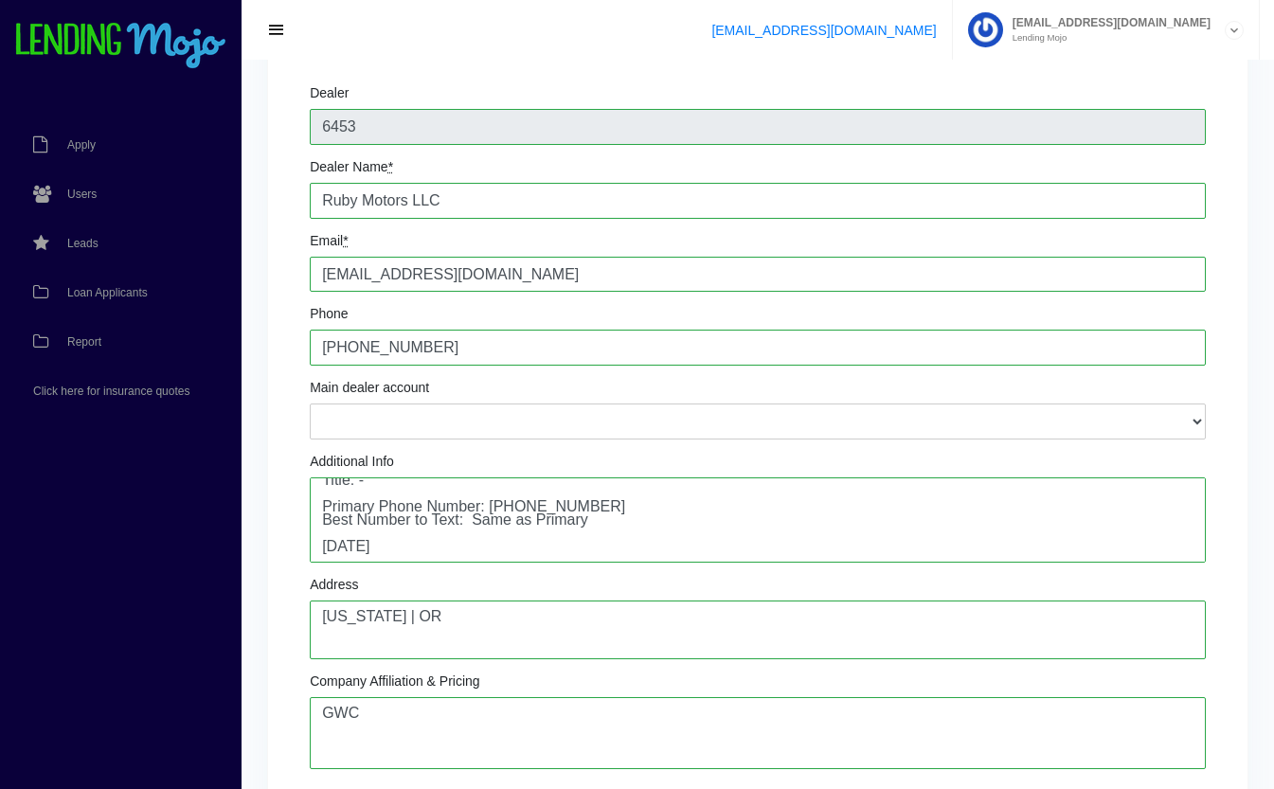
scroll to position [212, 0]
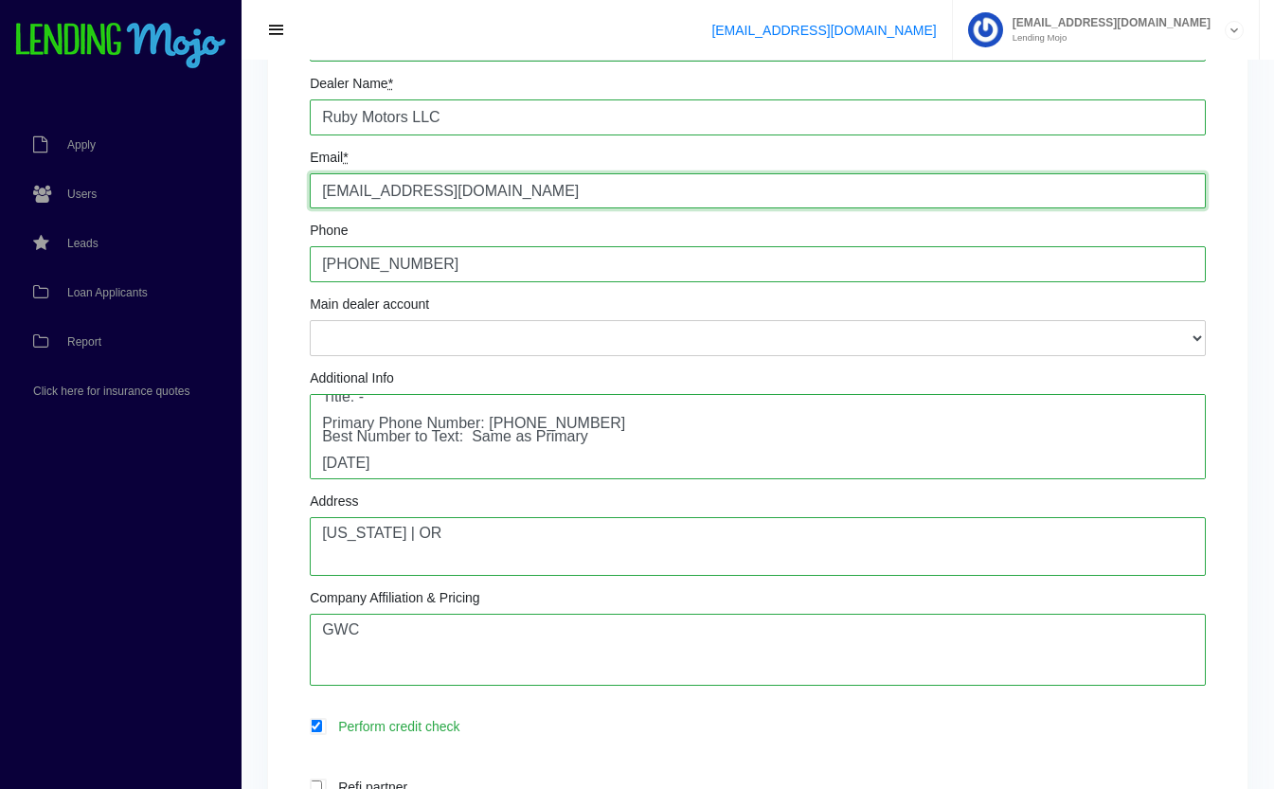
drag, startPoint x: 547, startPoint y: 202, endPoint x: 246, endPoint y: 182, distance: 300.9
click at [246, 182] on div "Edit User Change Password × Password * Change Change Password Dealer 6453 Deale…" at bounding box center [758, 623] width 1033 height 1552
click at [85, 205] on link "Users" at bounding box center [111, 194] width 223 height 49
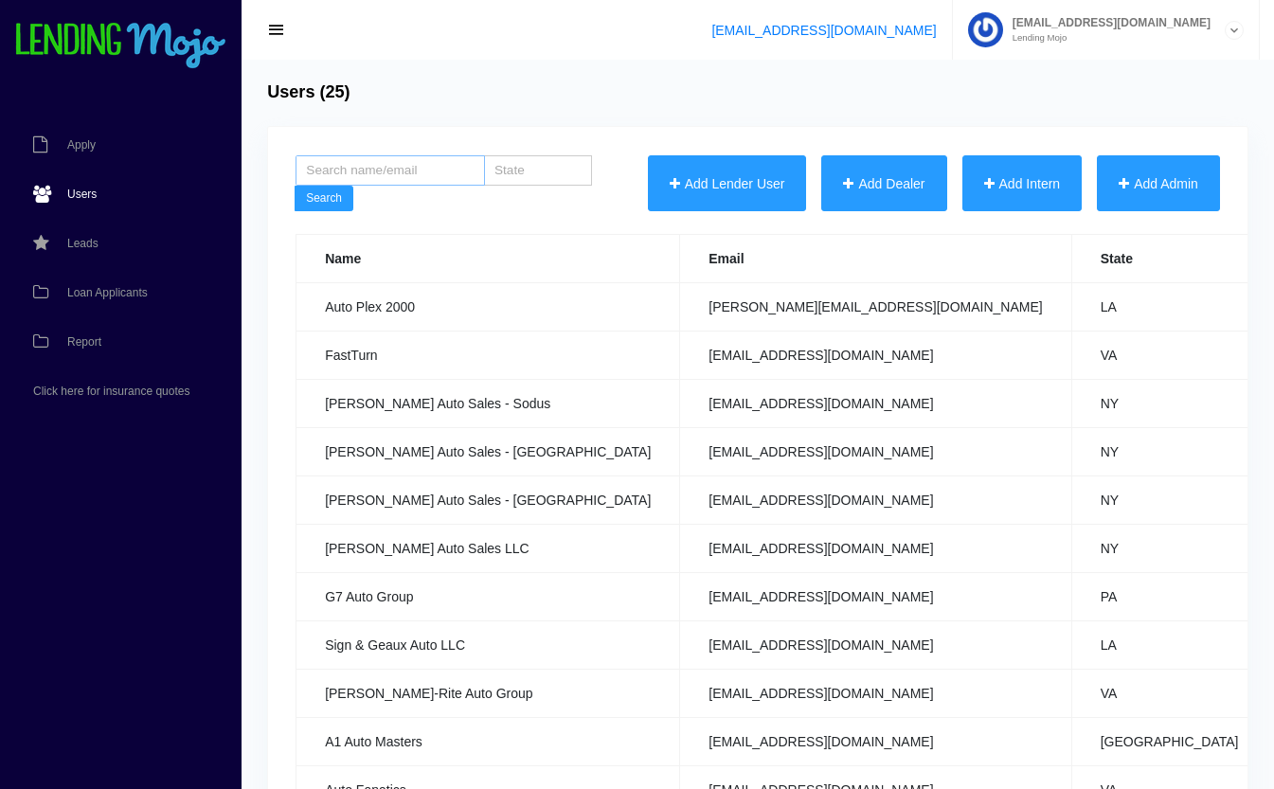
click at [428, 167] on input "search" at bounding box center [390, 170] width 189 height 30
click at [1071, 355] on td "VA" at bounding box center [1169, 356] width 196 height 48
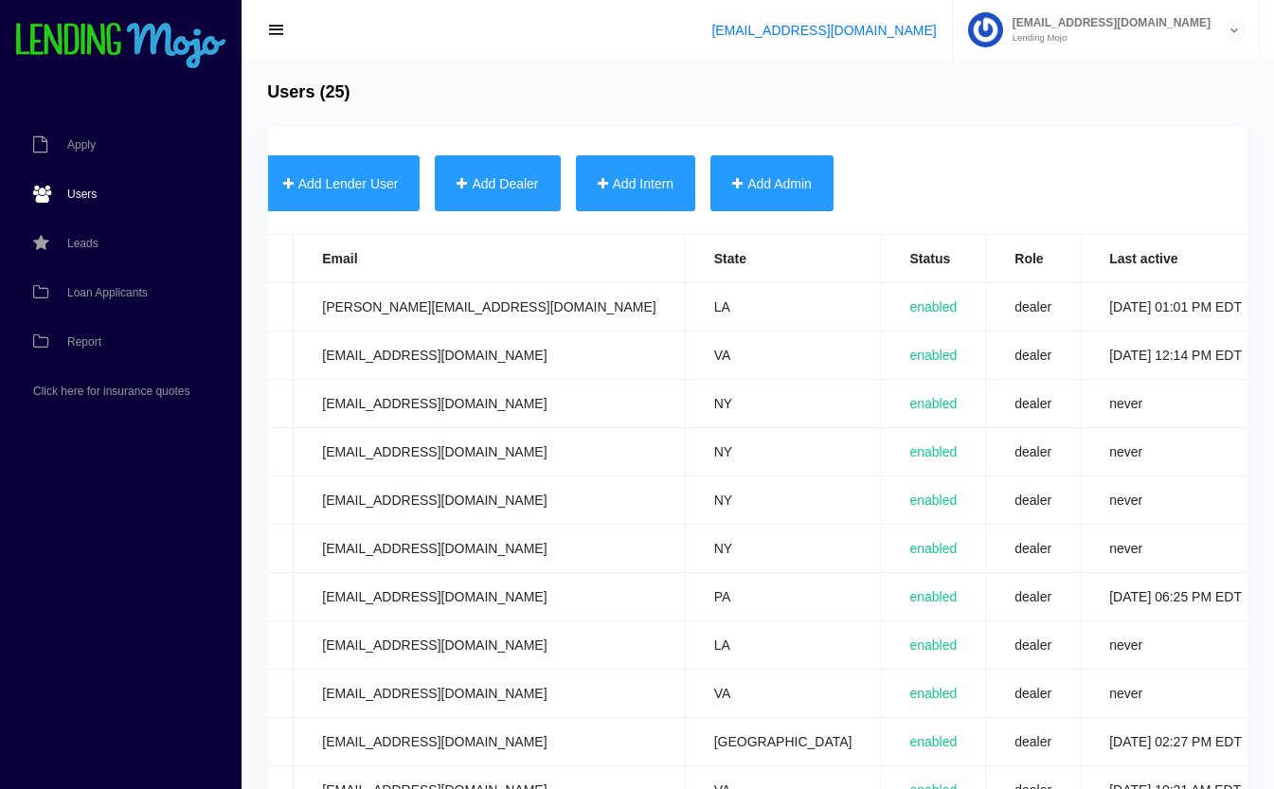
scroll to position [0, 676]
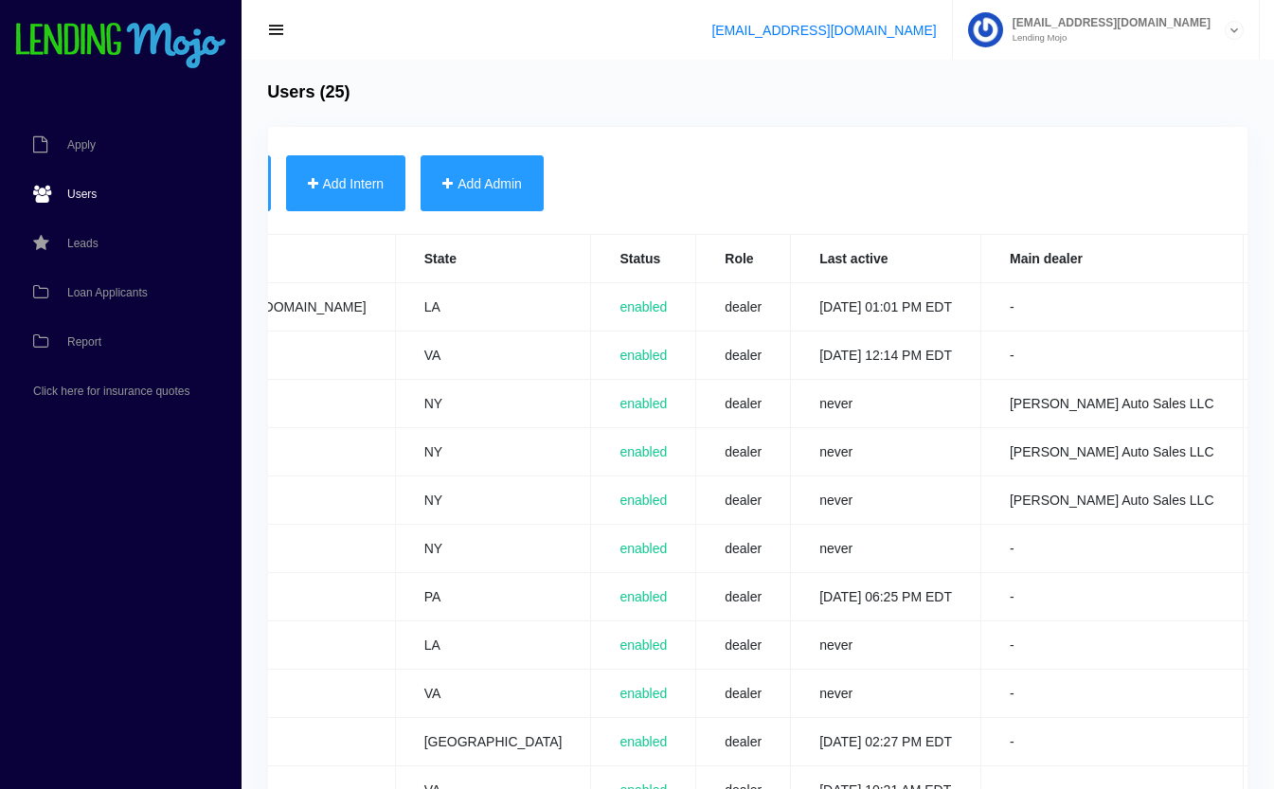
click at [1272, 305] on link "Edit" at bounding box center [1282, 306] width 20 height 13
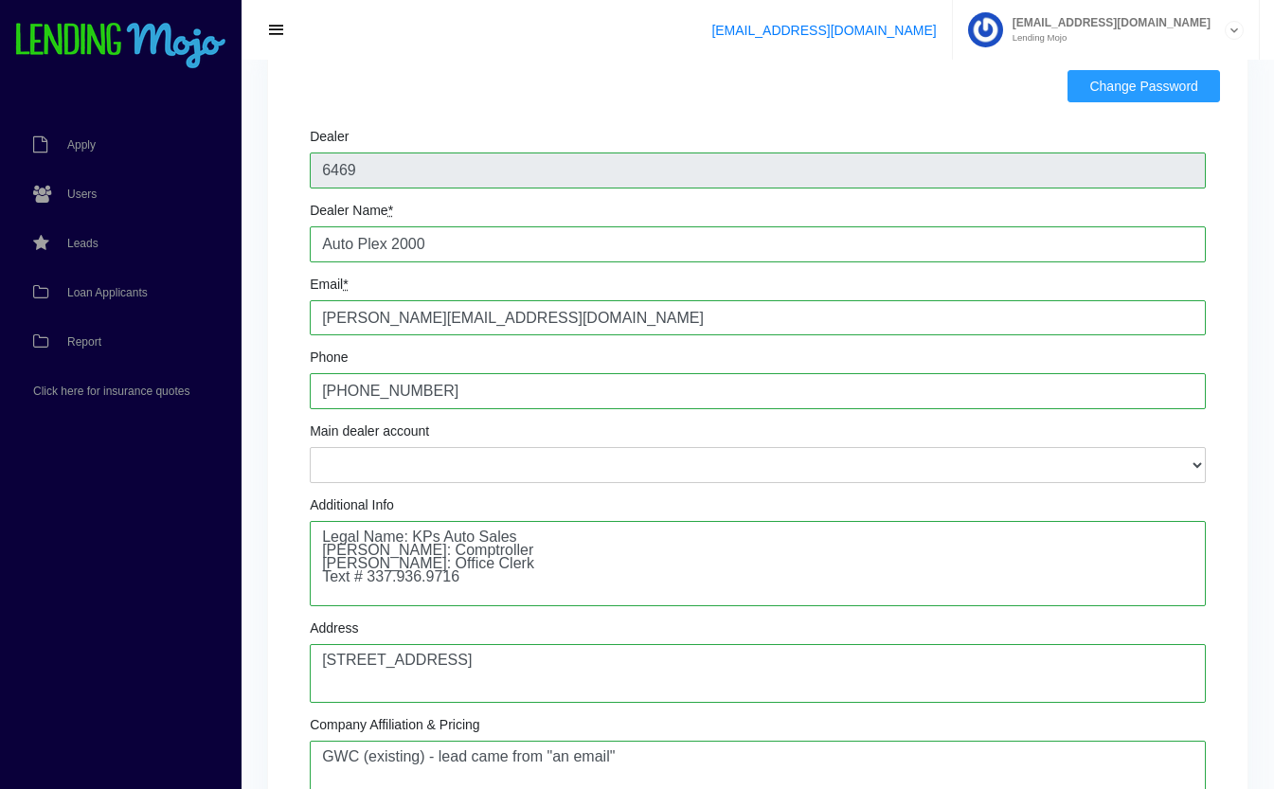
scroll to position [171, 0]
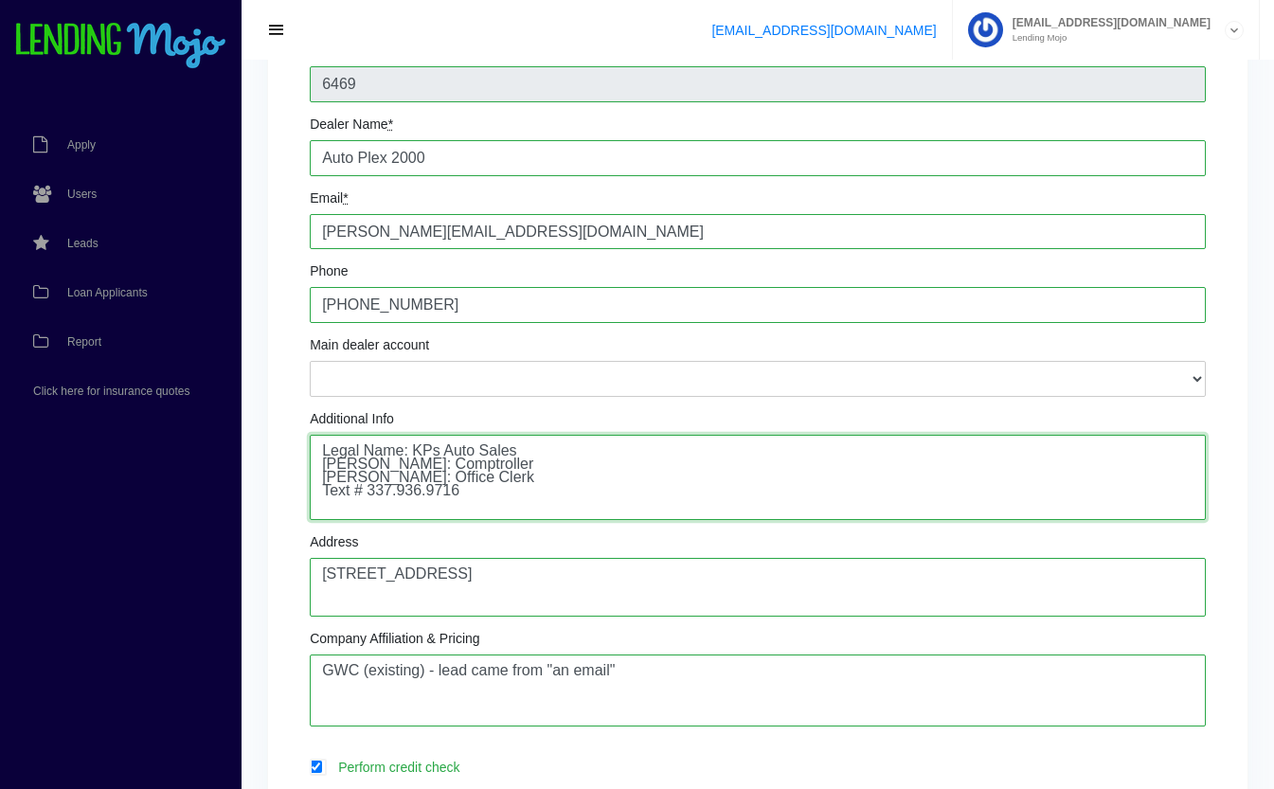
click at [490, 494] on textarea "Legal Name: KPs Auto Sales [PERSON_NAME]: Comptroller [PERSON_NAME]: Office Cle…" at bounding box center [758, 477] width 896 height 85
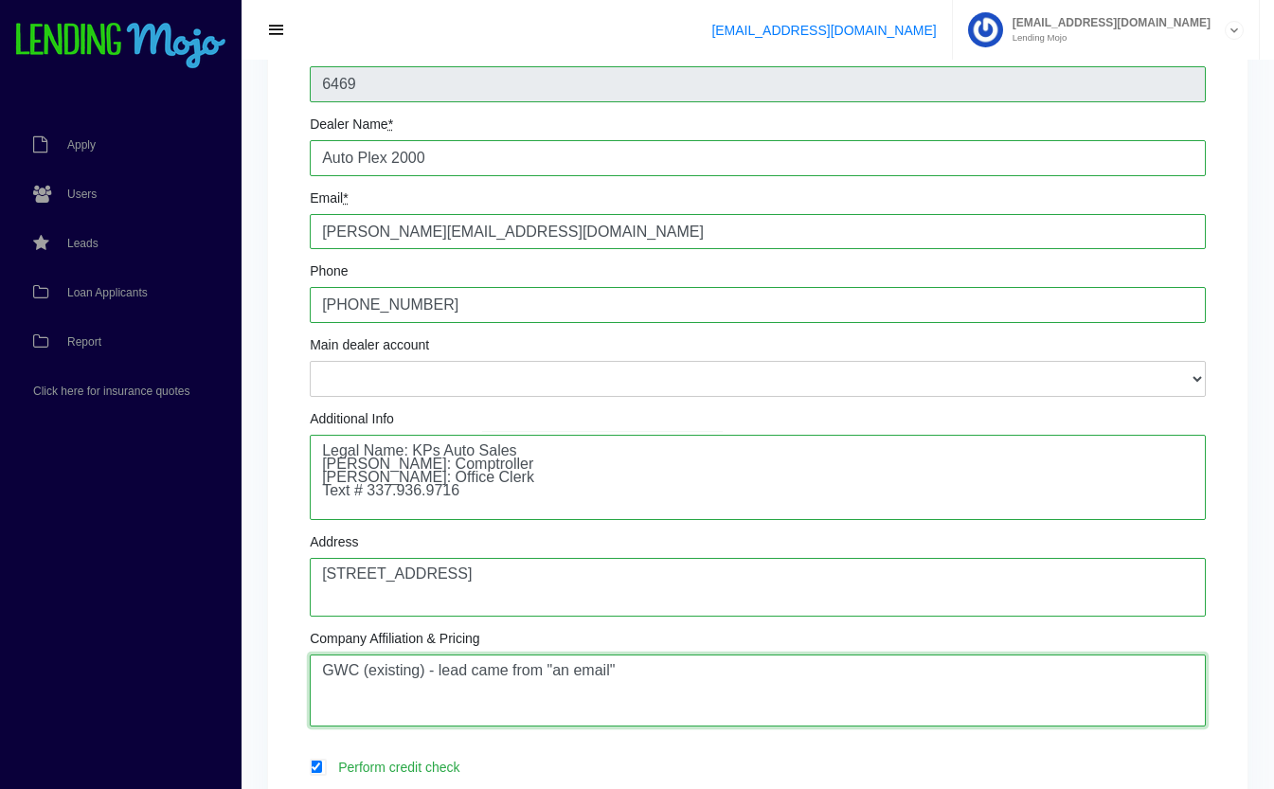
click at [657, 671] on textarea "GWC (existing) - lead came from "an email"" at bounding box center [758, 691] width 896 height 72
type textarea "GWC (existing) - lead came from "an email" Joined Mojo: [DATE]"
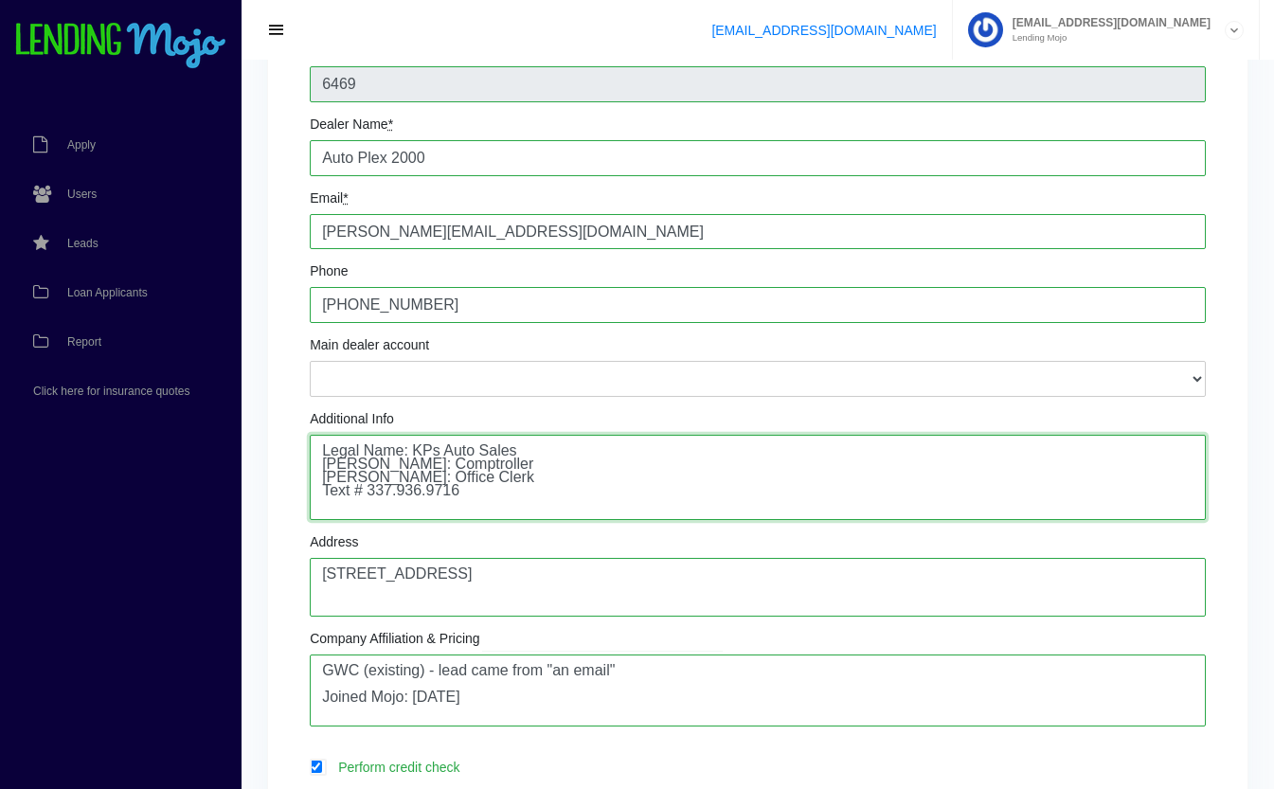
click at [494, 479] on textarea "Legal Name: KPs Auto Sales [PERSON_NAME]: Comptroller [PERSON_NAME]: Office Cle…" at bounding box center [758, 477] width 896 height 85
click at [502, 494] on textarea "Legal Name: KPs Auto Sales [PERSON_NAME]: Comptroller [PERSON_NAME]: Office Cle…" at bounding box center [758, 477] width 896 height 85
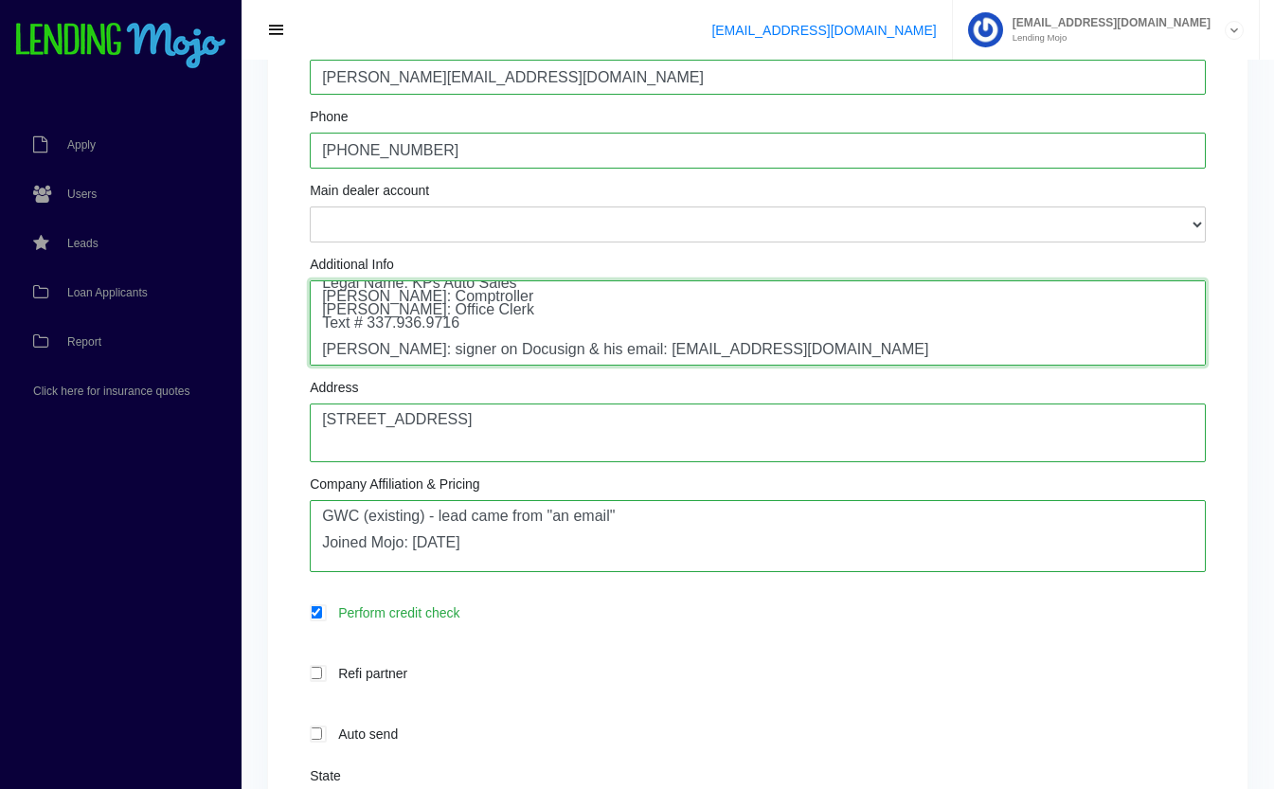
scroll to position [335, 0]
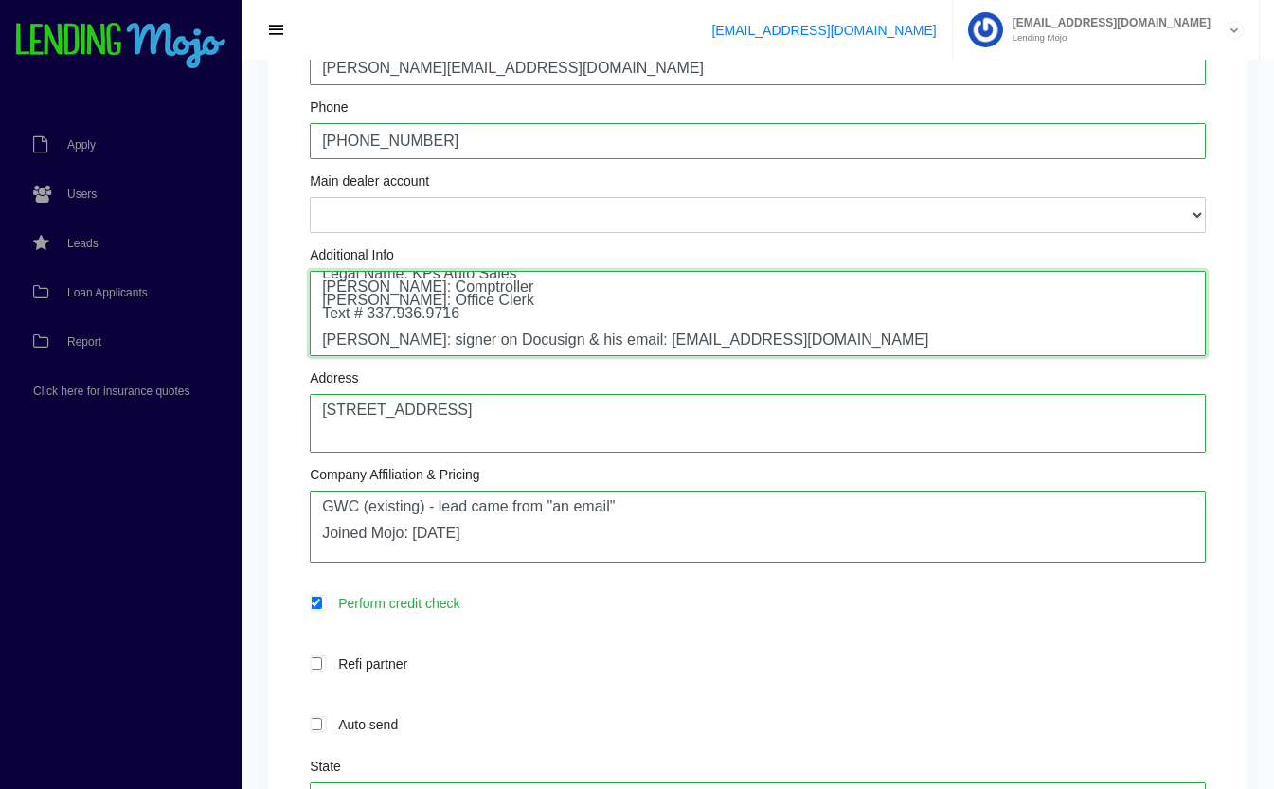
drag, startPoint x: 826, startPoint y: 342, endPoint x: 648, endPoint y: 364, distance: 179.4
click at [648, 364] on div "Dealer 6469 Dealer Name * Auto Plex 2000 Email * adam@goautoplex.com Phone +133…" at bounding box center [758, 414] width 925 height 1098
type textarea "Legal Name: KPs Auto Sales Adam Leger: Comptroller Tabitha Fontenot: Office Cle…"
click at [654, 376] on div "Address 2910 E Napoleon St. Sulphur, LA 70663" at bounding box center [758, 411] width 896 height 81
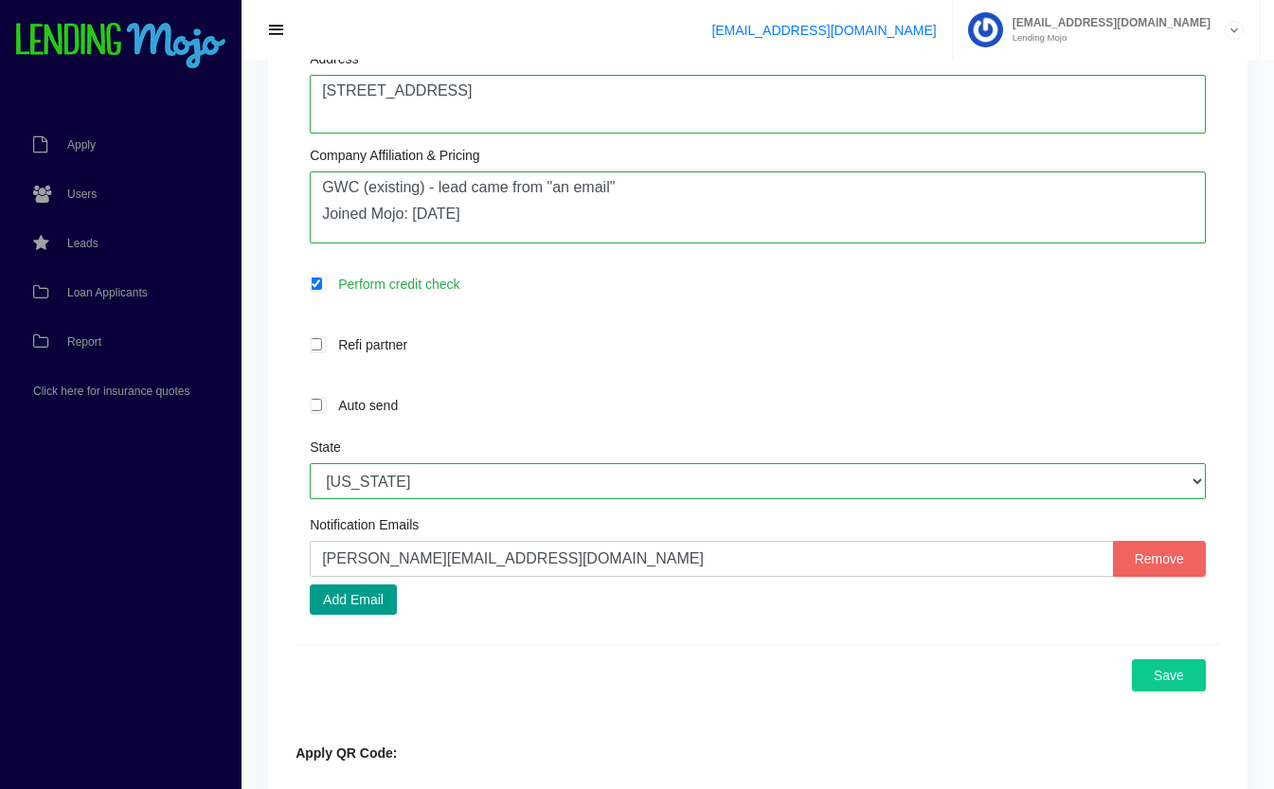
scroll to position [655, 0]
click at [379, 612] on button "Add Email" at bounding box center [353, 599] width 87 height 30
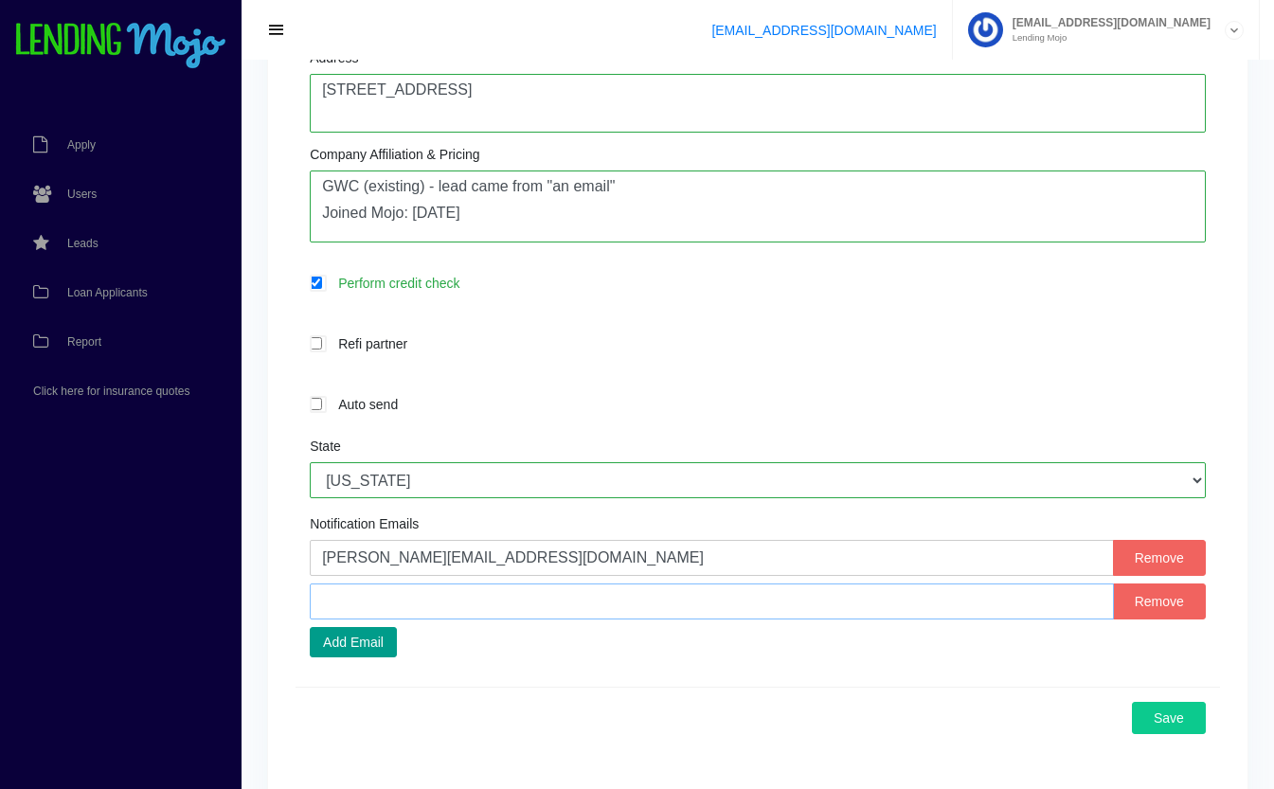
click at [569, 612] on input "text" at bounding box center [712, 602] width 804 height 36
paste input "jpitre@goautoplex.com"
type input "jpitre@goautoplex.com"
click at [283, 534] on div "Change Password Dealer 6469 Dealer Name * Auto Plex 2000 Email * adam@goautople…" at bounding box center [757, 245] width 979 height 1548
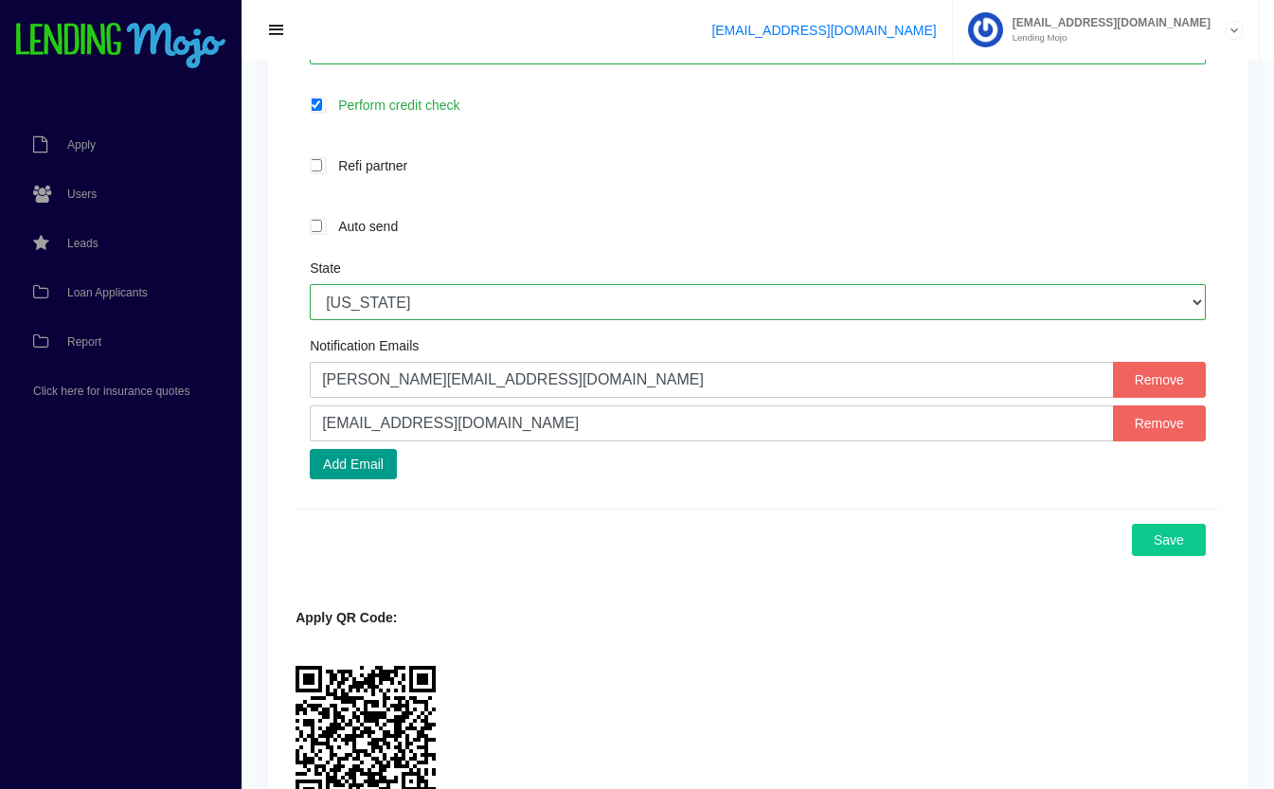
scroll to position [833, 0]
click at [1169, 543] on button "Save" at bounding box center [1169, 541] width 74 height 32
click at [1184, 545] on button "Save" at bounding box center [1169, 541] width 74 height 32
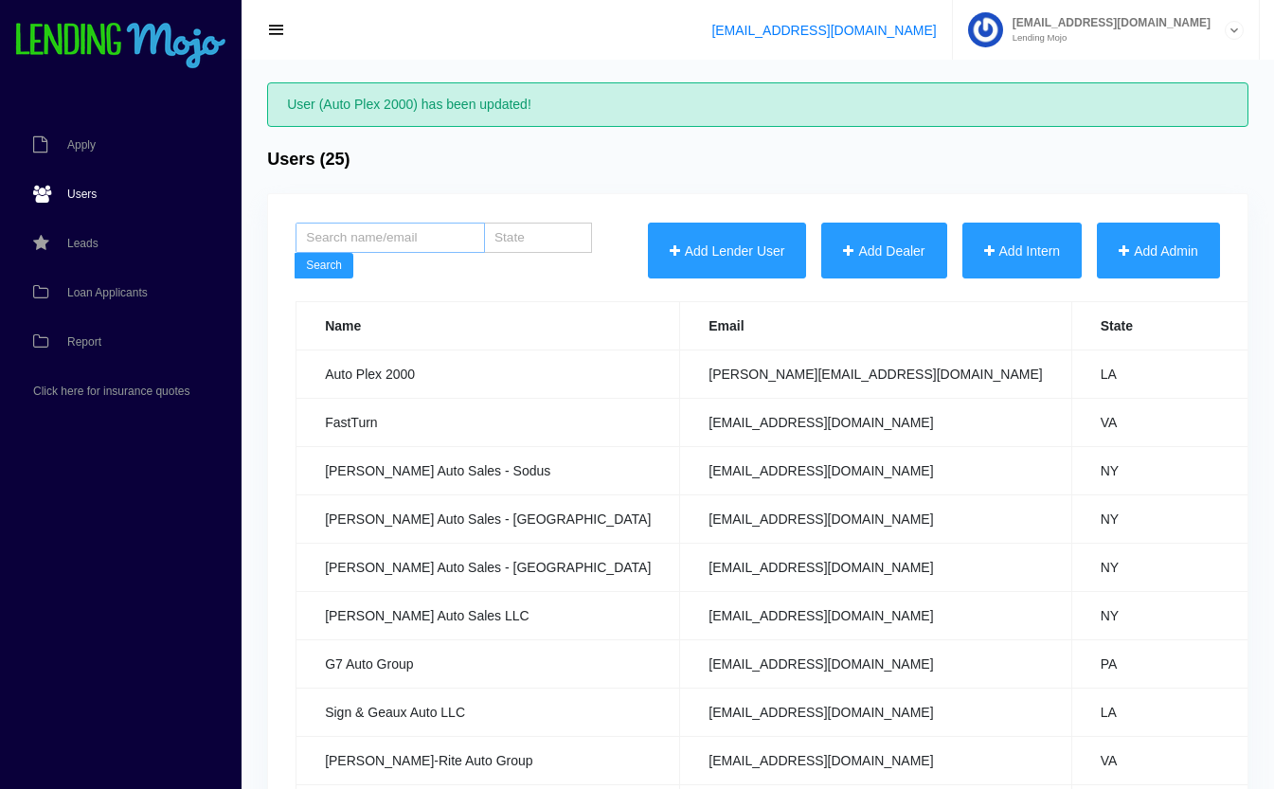
click at [404, 245] on input "search" at bounding box center [390, 238] width 189 height 30
type input "stream"
click at [295, 253] on button "Search" at bounding box center [324, 266] width 59 height 27
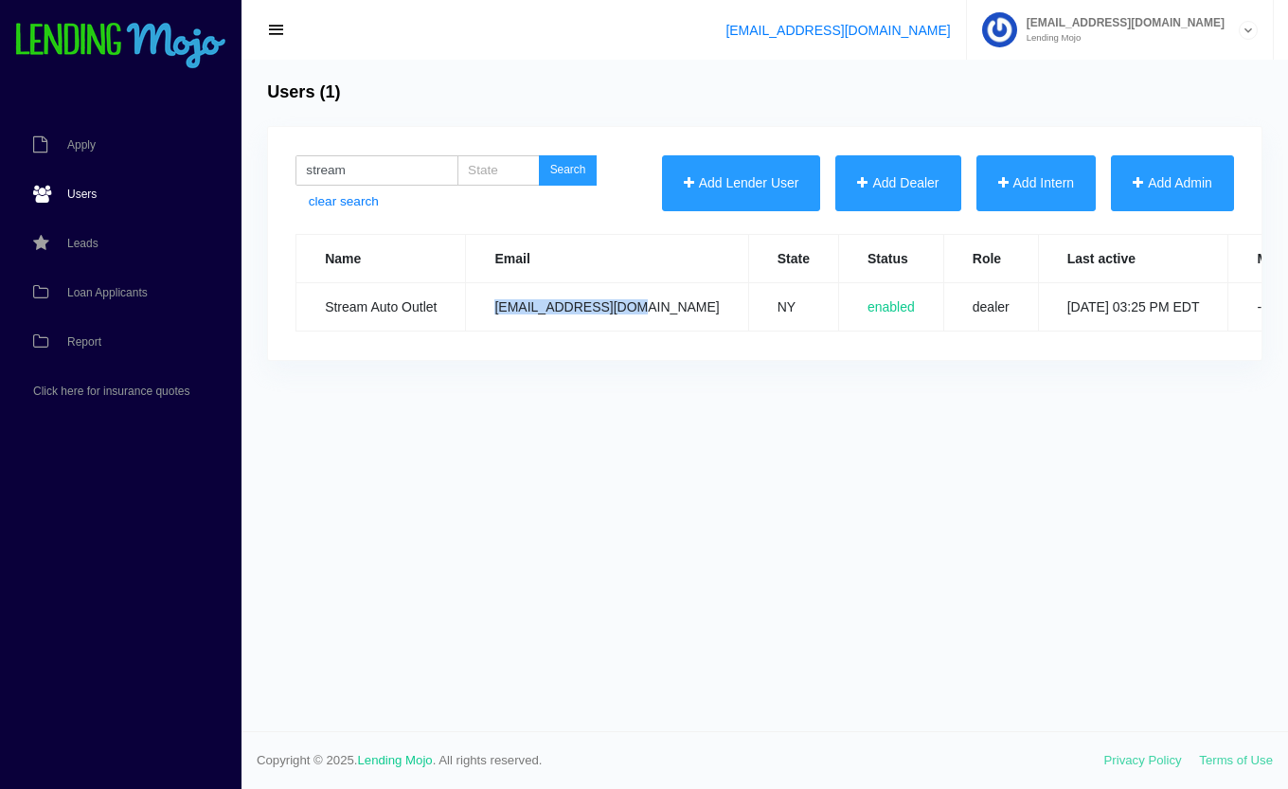
drag, startPoint x: 636, startPoint y: 310, endPoint x: 491, endPoint y: 330, distance: 146.3
click at [491, 330] on td "[EMAIL_ADDRESS][DOMAIN_NAME]" at bounding box center [607, 307] width 282 height 48
copy td "[EMAIL_ADDRESS][DOMAIN_NAME]"
click at [493, 331] on td "jremz1988@gmail.com" at bounding box center [607, 307] width 282 height 48
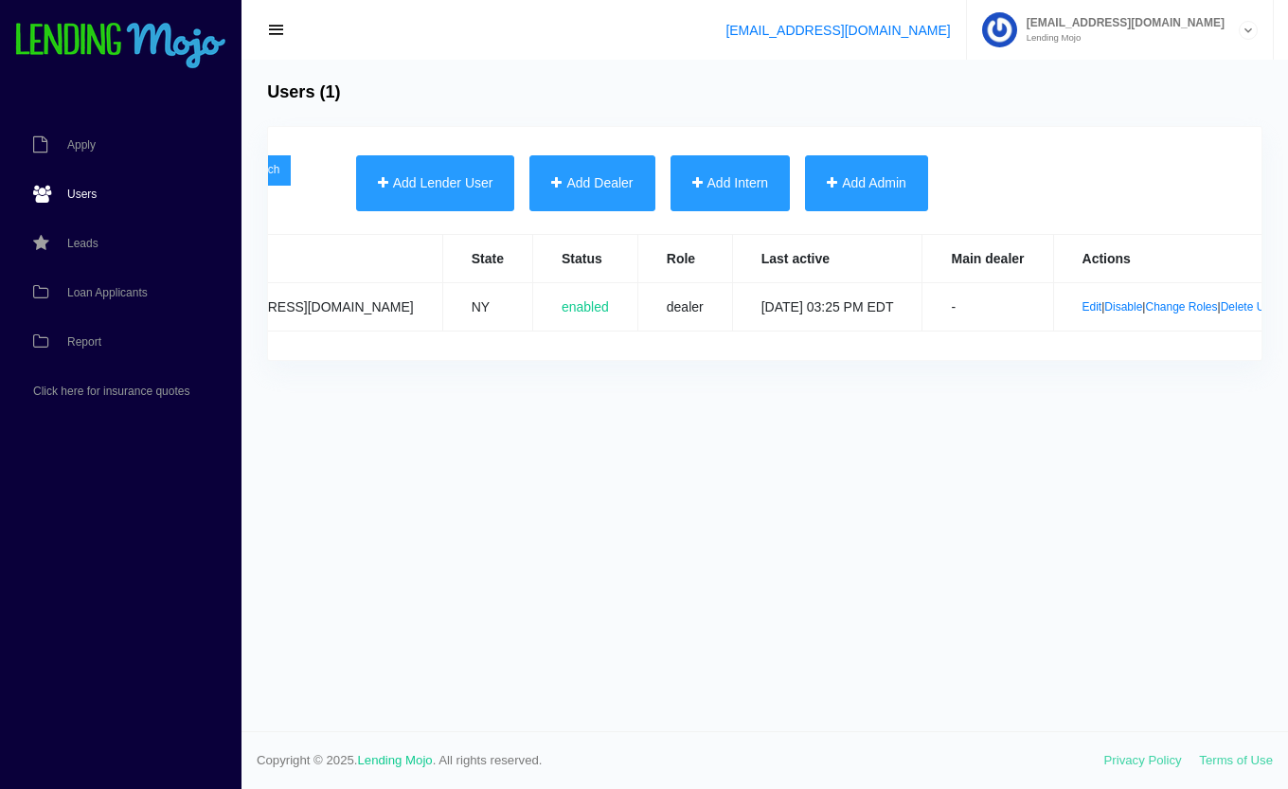
scroll to position [0, 347]
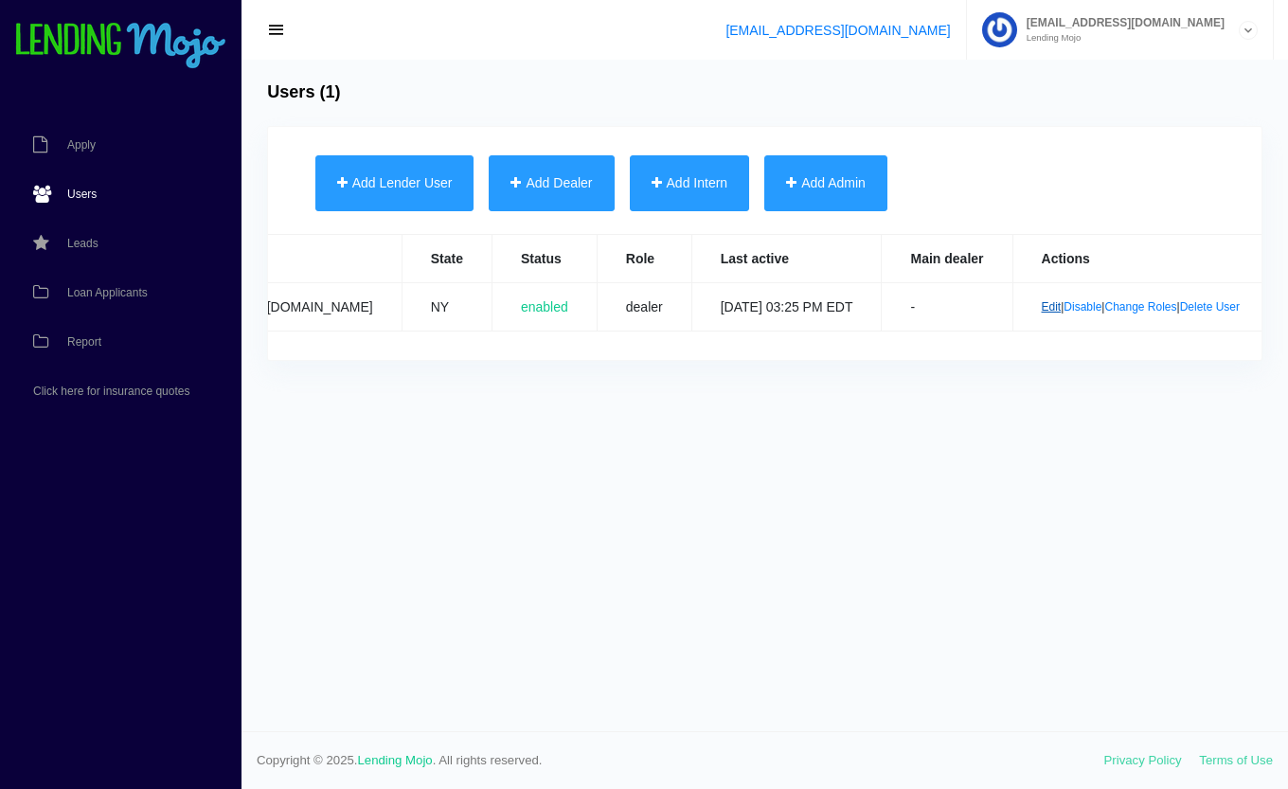
click at [1042, 312] on link "Edit" at bounding box center [1052, 306] width 20 height 13
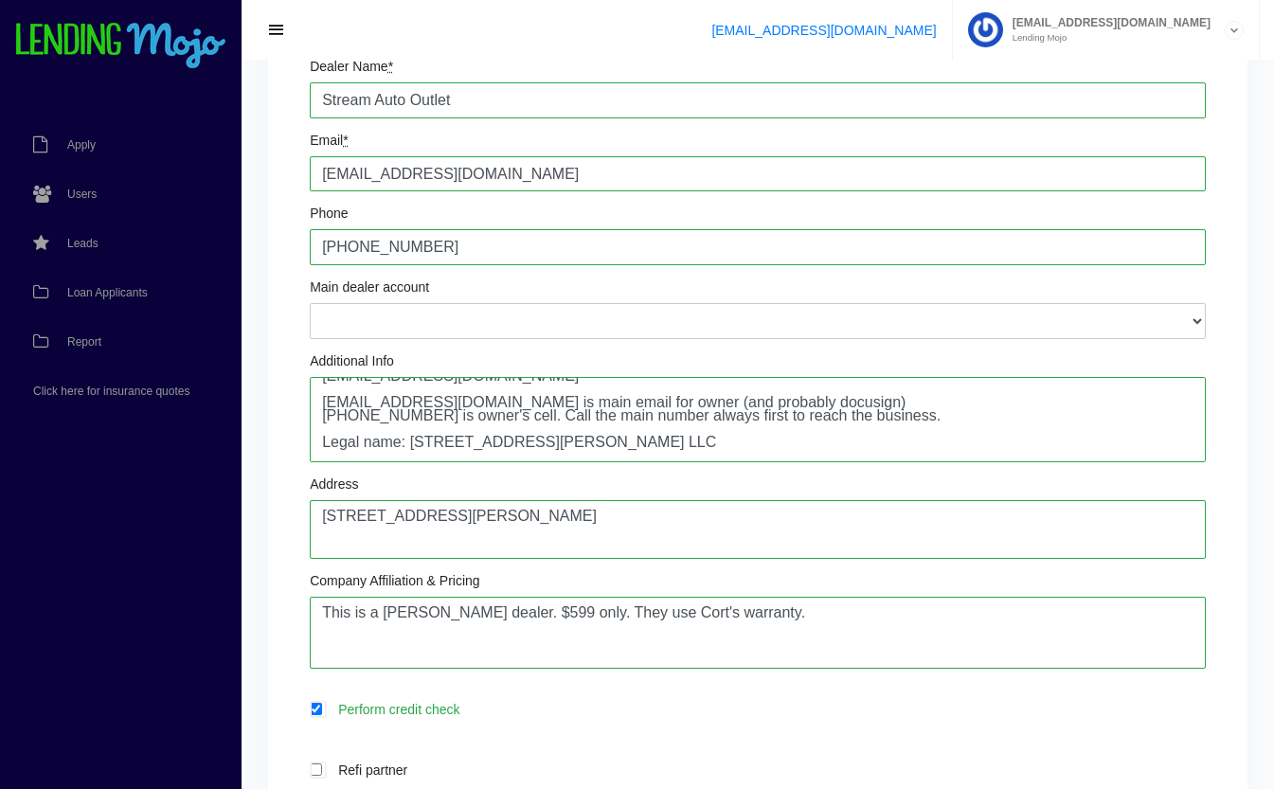
scroll to position [60, 0]
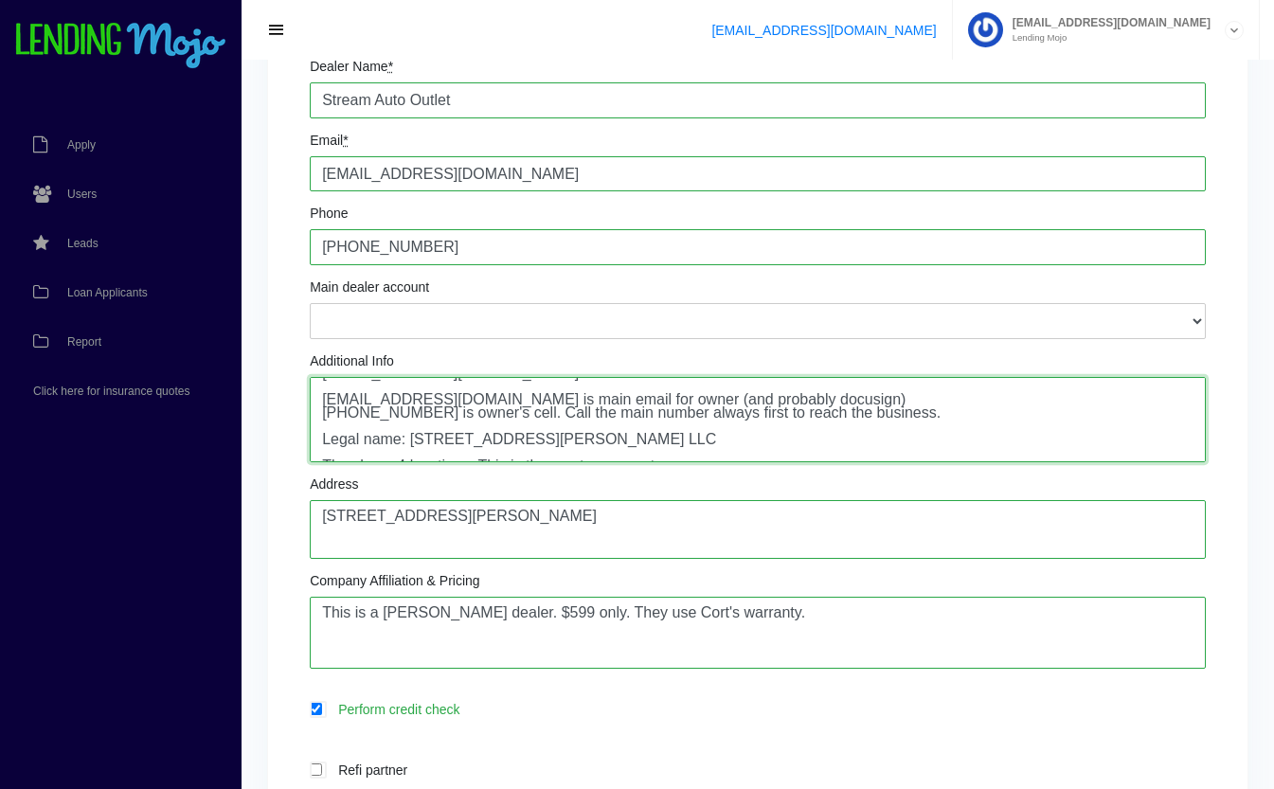
drag, startPoint x: 513, startPoint y: 401, endPoint x: 321, endPoint y: 403, distance: 192.3
click at [321, 403] on textarea "[PERSON_NAME]: Owner [PERSON_NAME]: Office Manager [EMAIL_ADDRESS][DOMAIN_NAME]…" at bounding box center [758, 419] width 896 height 85
click at [438, 415] on textarea "[PERSON_NAME]: Owner [PERSON_NAME]: Office Manager [EMAIL_ADDRESS][DOMAIN_NAME]…" at bounding box center [758, 419] width 896 height 85
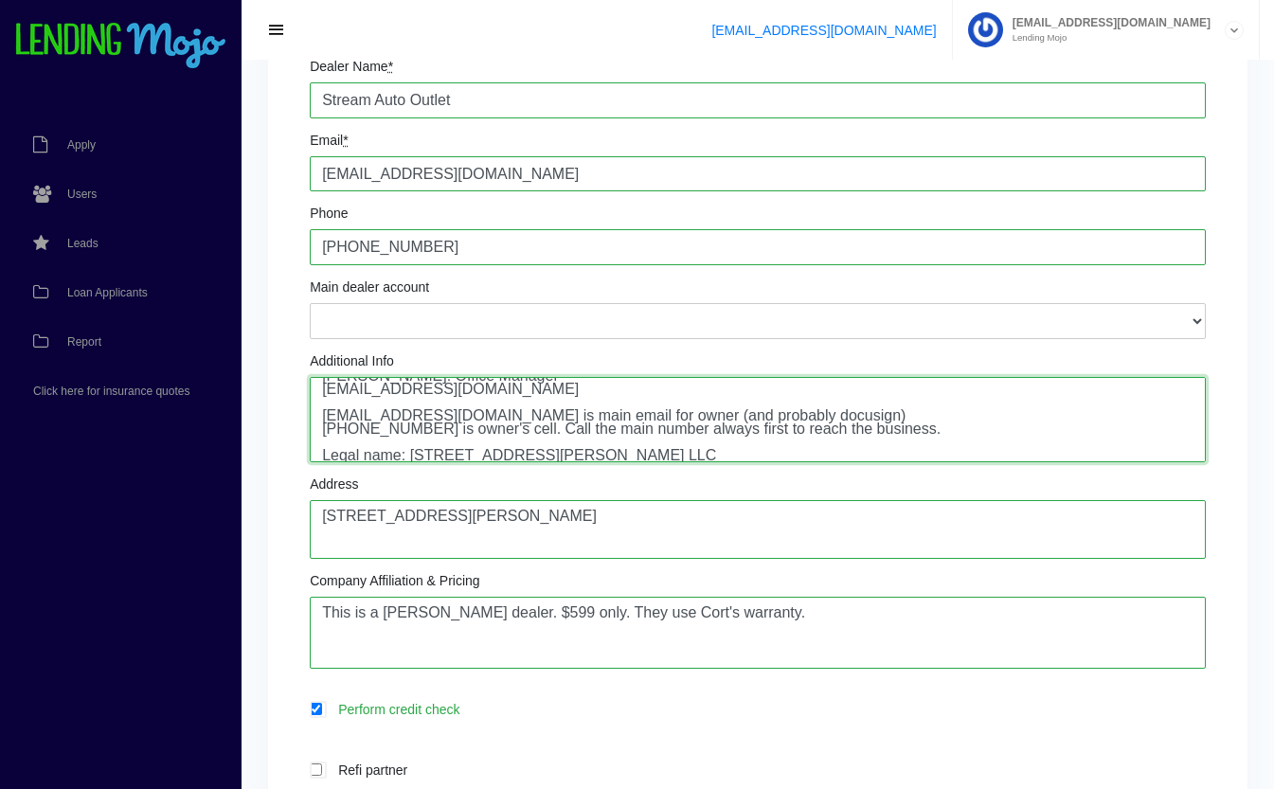
scroll to position [52, 0]
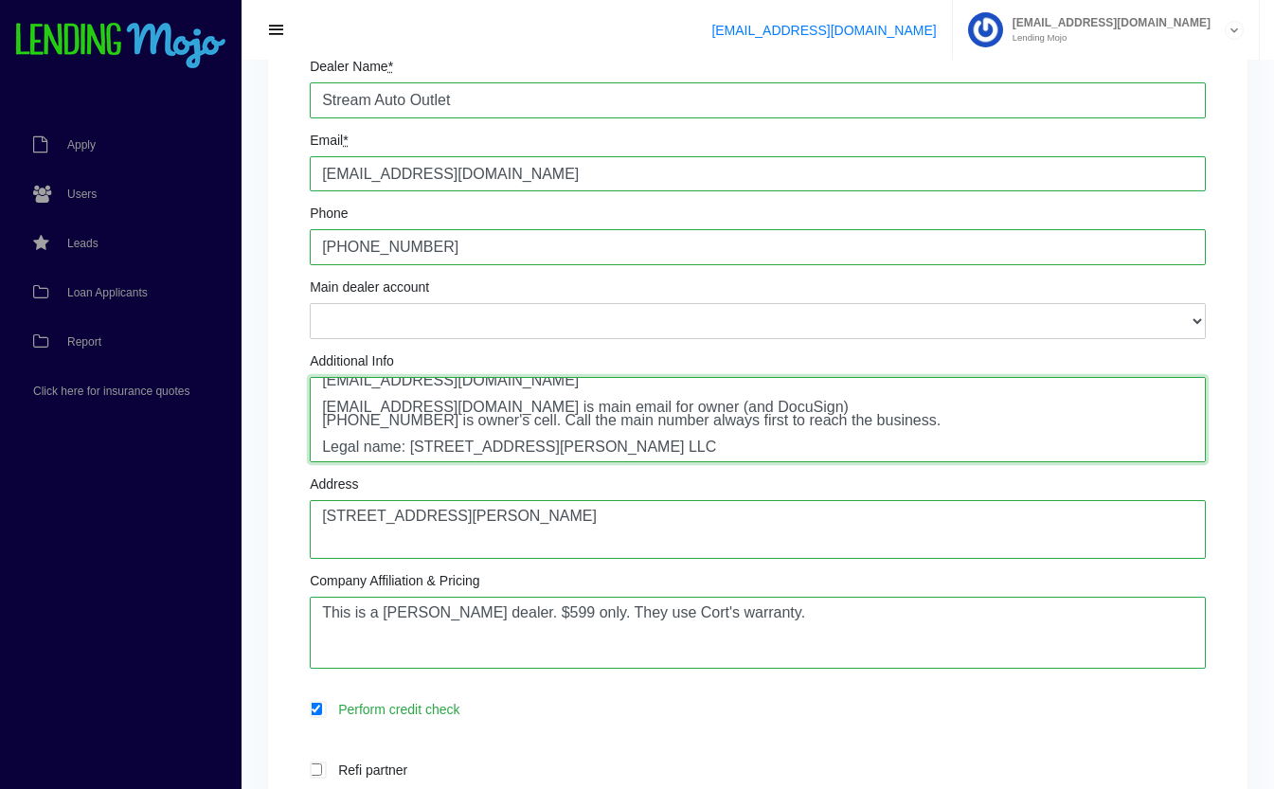
click at [794, 406] on textarea "Gustavo Ruiz: Owner Yahaira Rodrigez: Office Manager yrodriguez@streamautooutle…" at bounding box center [758, 419] width 896 height 85
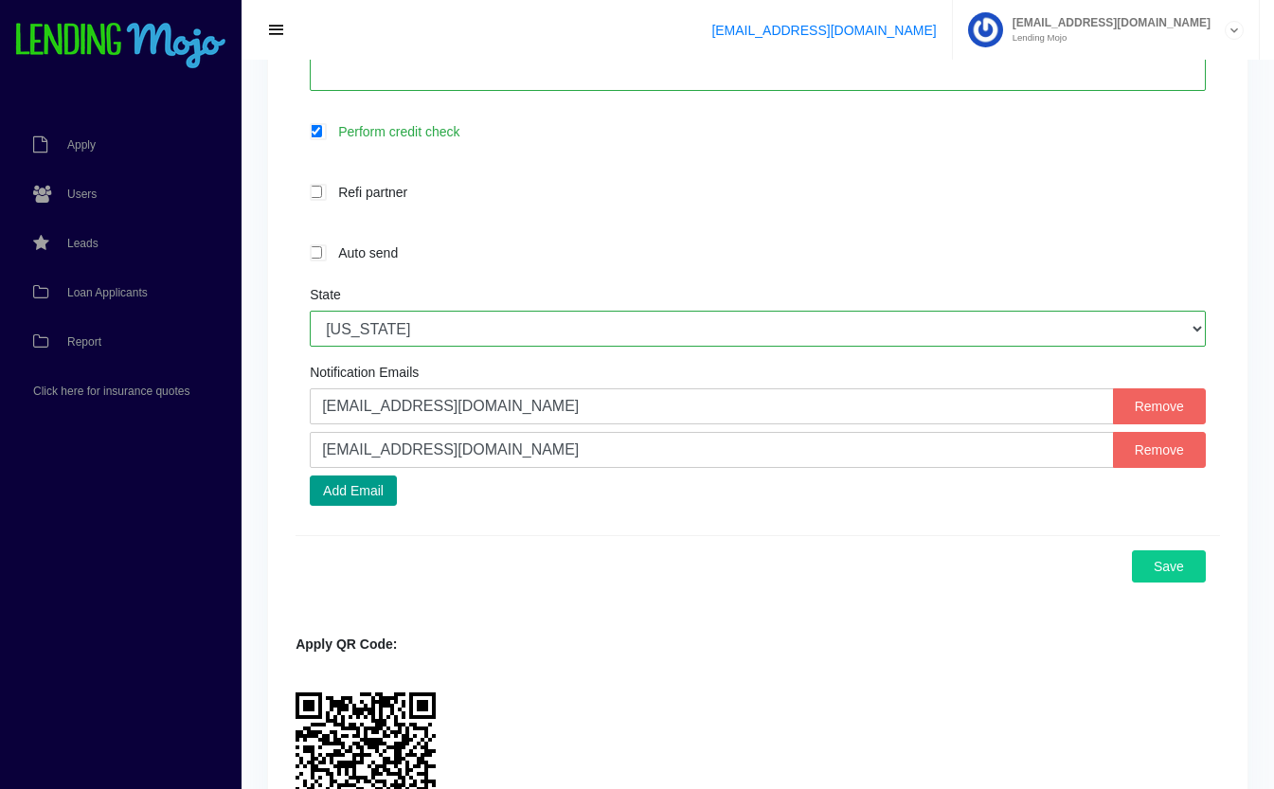
scroll to position [808, 0]
type textarea "Gustavo Ruiz: Owner Yahaira Rodrigez: Office Manager yrodriguez@streamautooutle…"
click at [1172, 573] on button "Save" at bounding box center [1169, 565] width 74 height 32
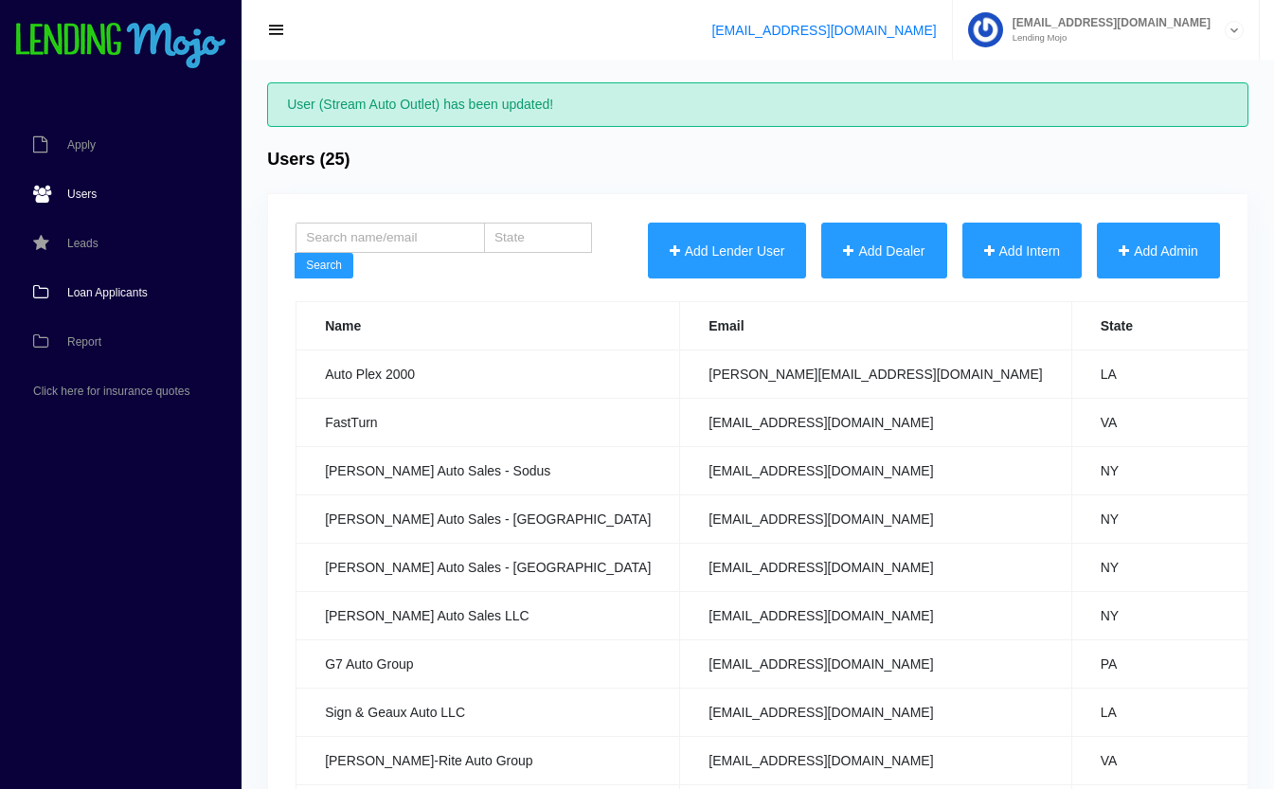
click at [96, 299] on link "Loan Applicants" at bounding box center [111, 292] width 223 height 49
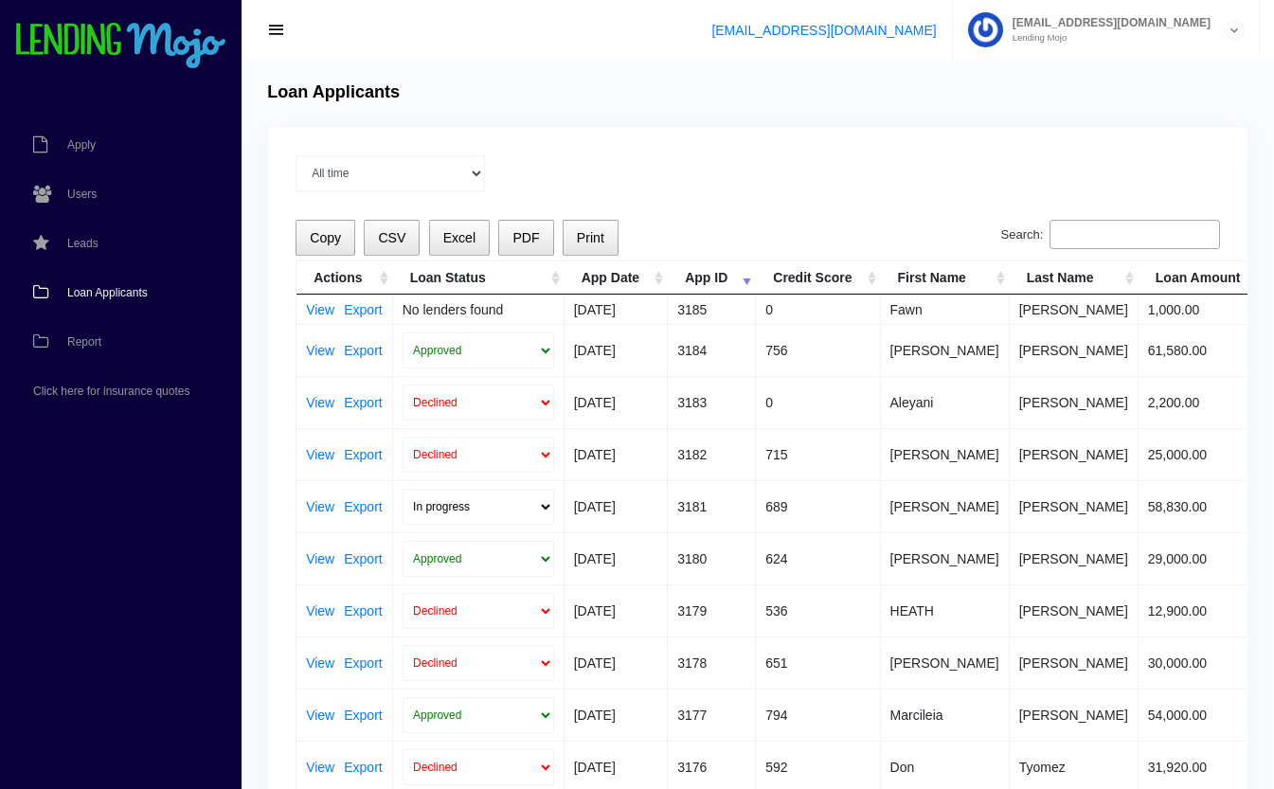
click at [1090, 242] on input "Search:" at bounding box center [1135, 235] width 171 height 30
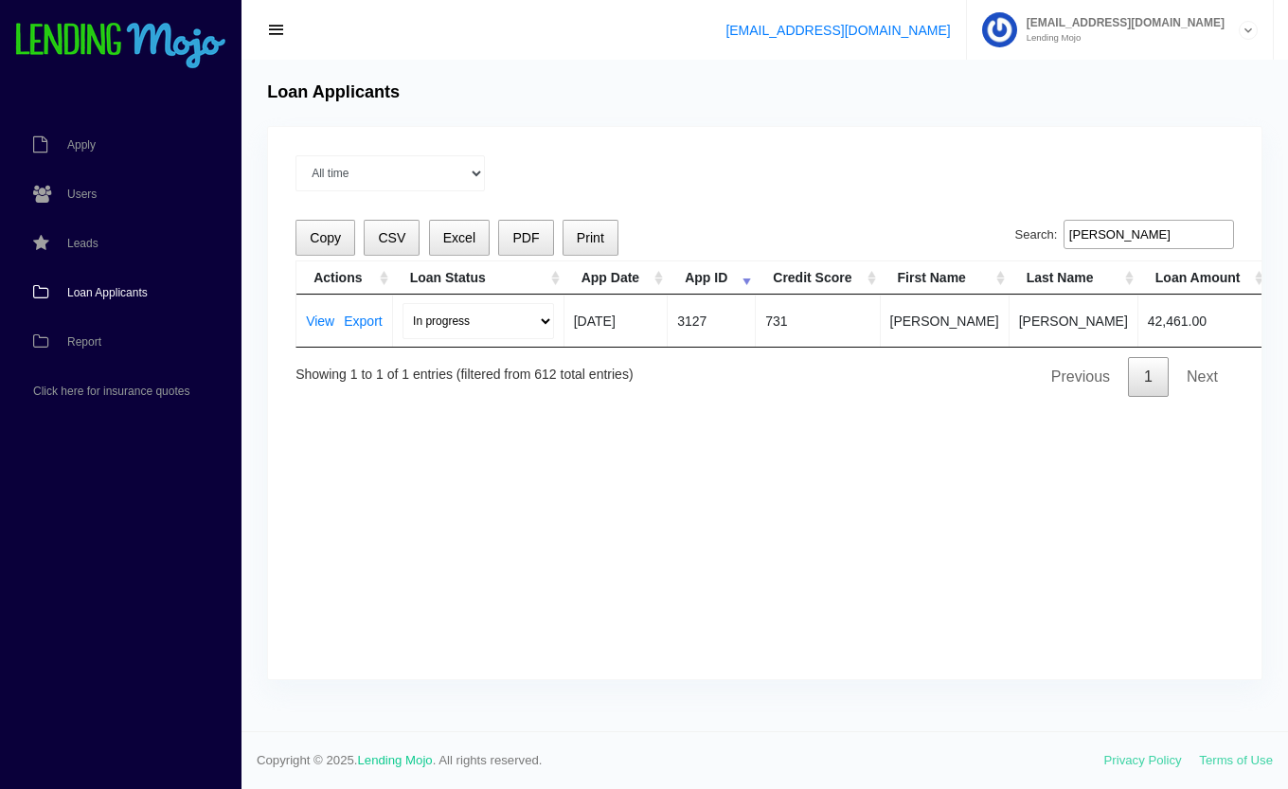
type input "dawn"
click at [457, 314] on select "In progress Funded Did not fund" at bounding box center [479, 321] width 152 height 36
select select "funded"
click at [403, 303] on select "In progress Funded Did not fund" at bounding box center [479, 321] width 152 height 36
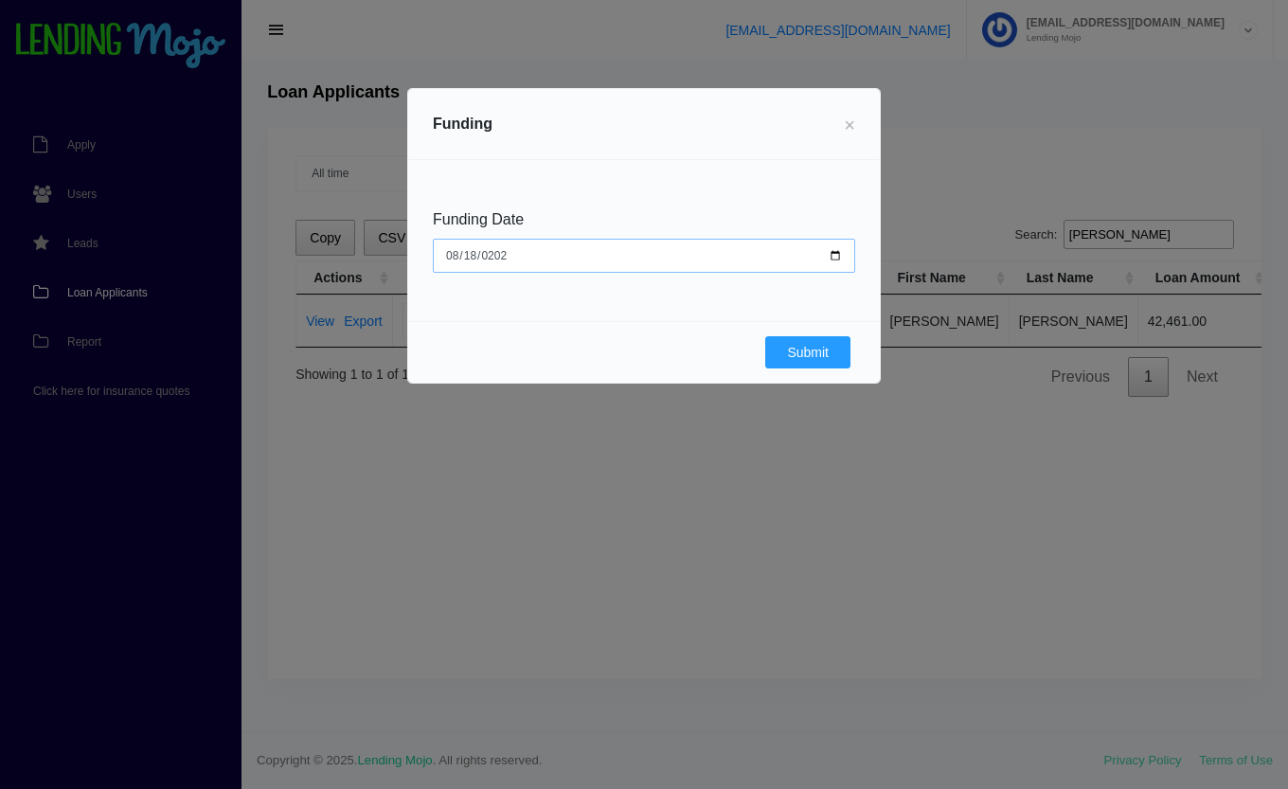
type input "2025-08-18"
click at [807, 345] on button "Submit" at bounding box center [807, 352] width 85 height 32
